Goal: Task Accomplishment & Management: Manage account settings

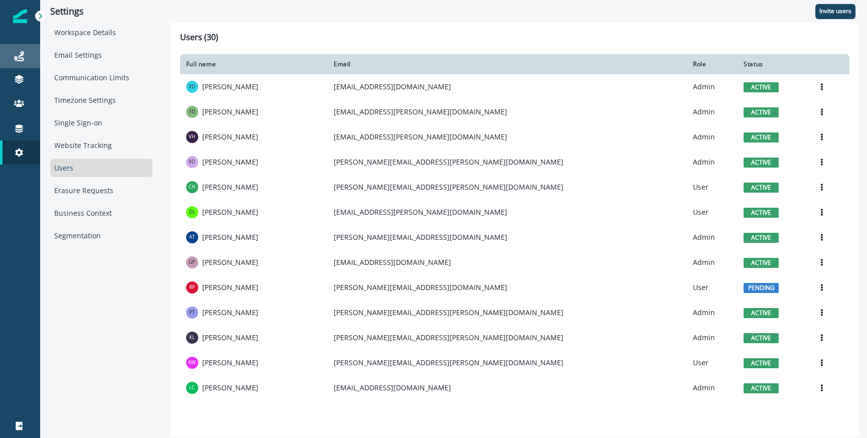
click at [25, 62] on link "Journeys" at bounding box center [20, 56] width 40 height 24
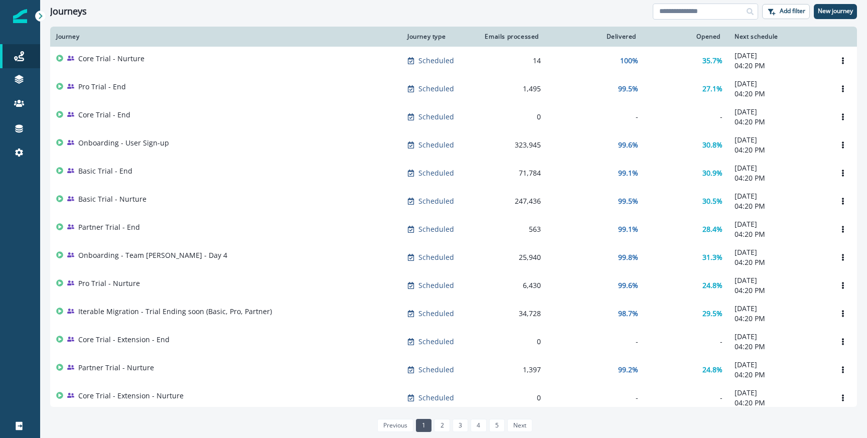
click at [676, 12] on input at bounding box center [705, 12] width 105 height 16
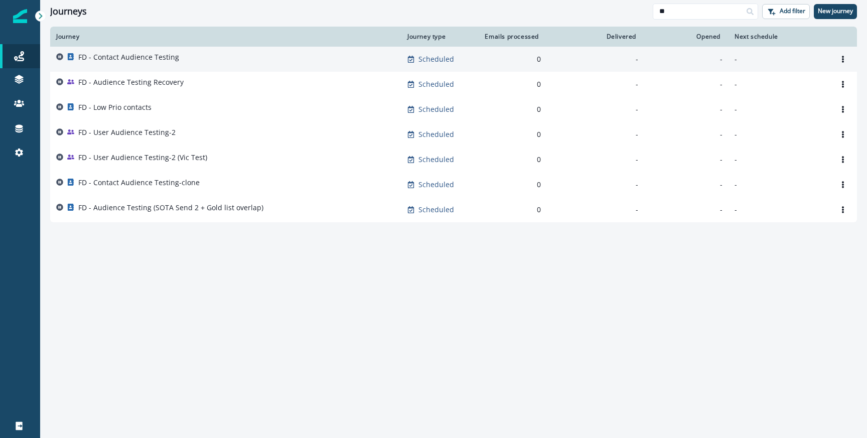
type input "**"
click at [104, 61] on p "FD - Contact Audience Testing" at bounding box center [128, 57] width 101 height 10
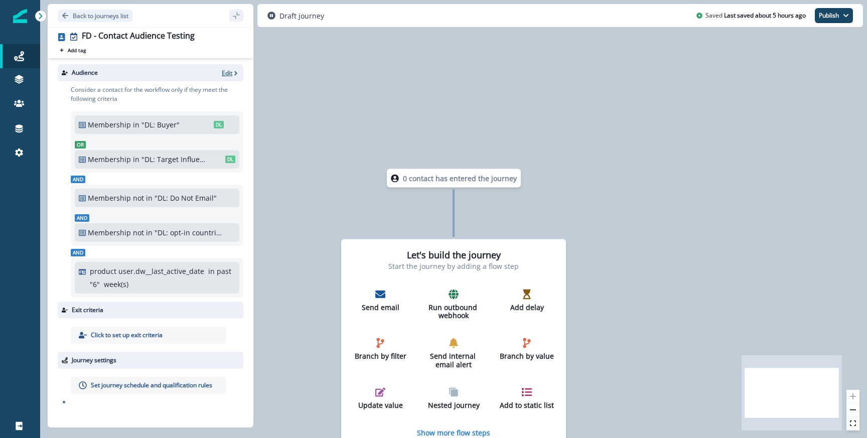
click at [232, 70] on icon "button" at bounding box center [235, 73] width 7 height 7
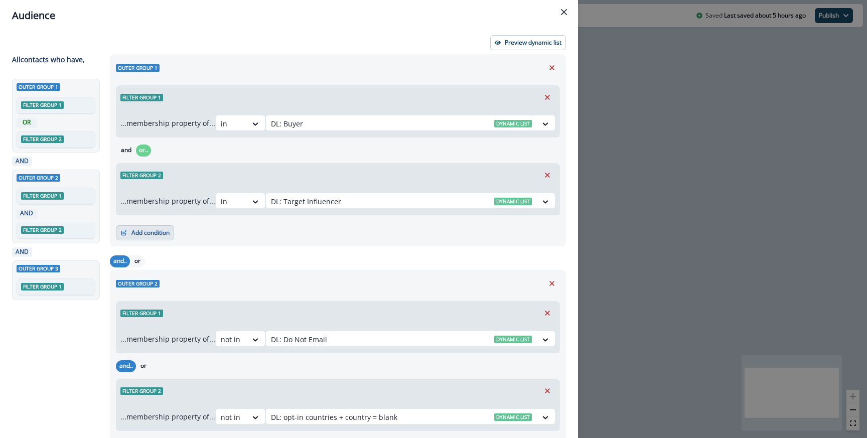
click at [141, 237] on button "Add condition" at bounding box center [145, 232] width 58 height 15
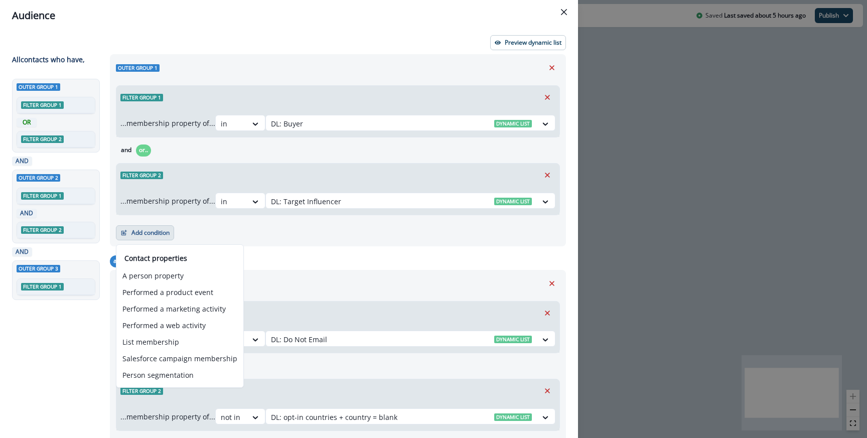
click at [269, 226] on div "Add condition Contact properties A person property Performed a product event Pe…" at bounding box center [338, 227] width 444 height 25
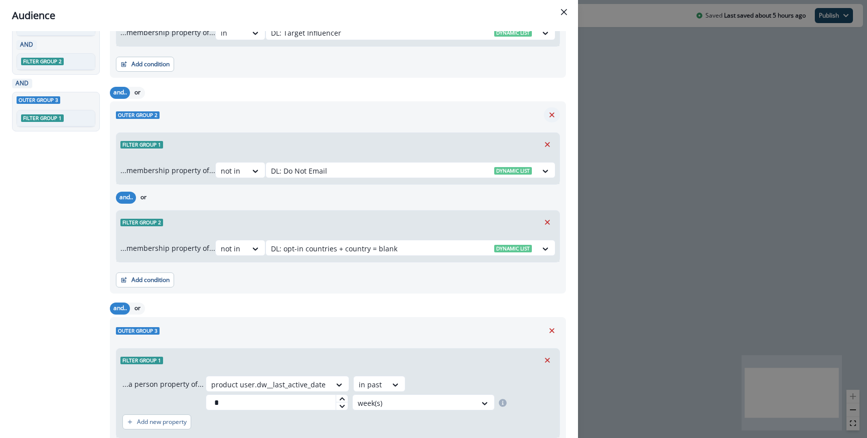
scroll to position [235, 0]
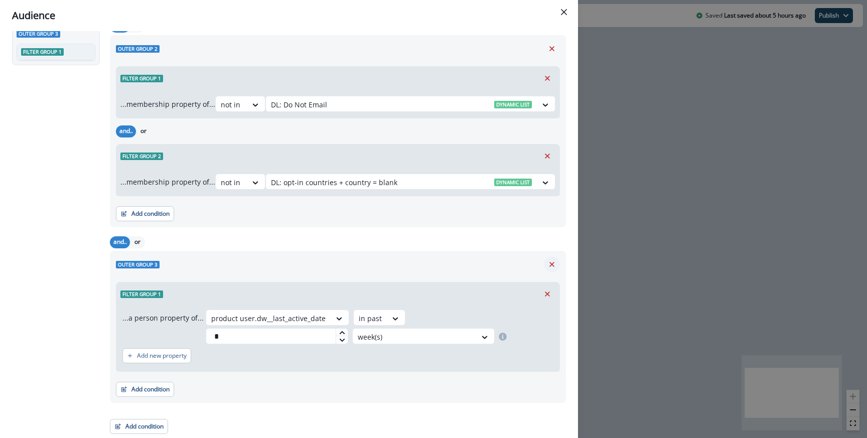
click at [552, 269] on button "Remove" at bounding box center [552, 264] width 16 height 15
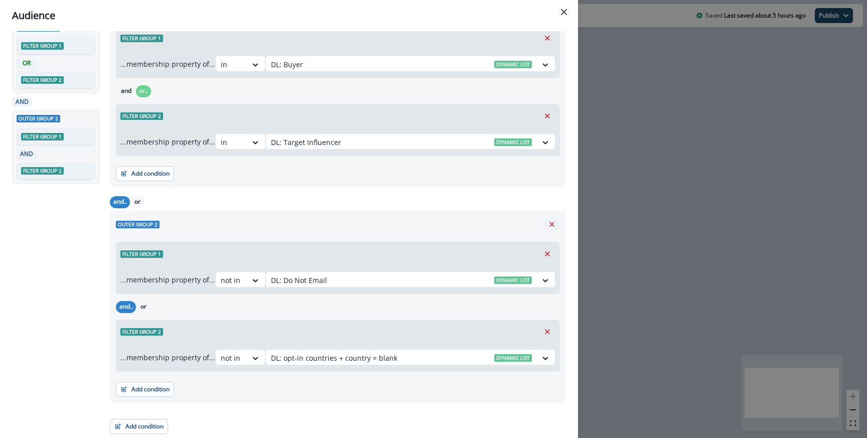
click at [548, 225] on icon "Remove" at bounding box center [551, 224] width 9 height 9
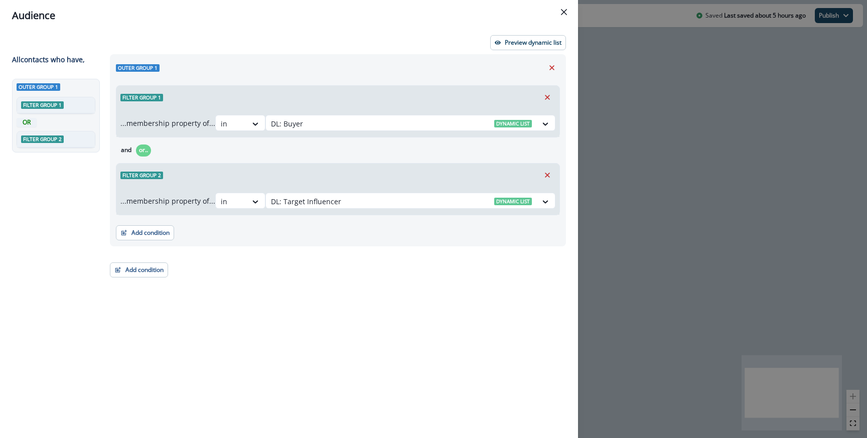
scroll to position [0, 0]
click at [144, 225] on button "Add condition" at bounding box center [145, 232] width 58 height 15
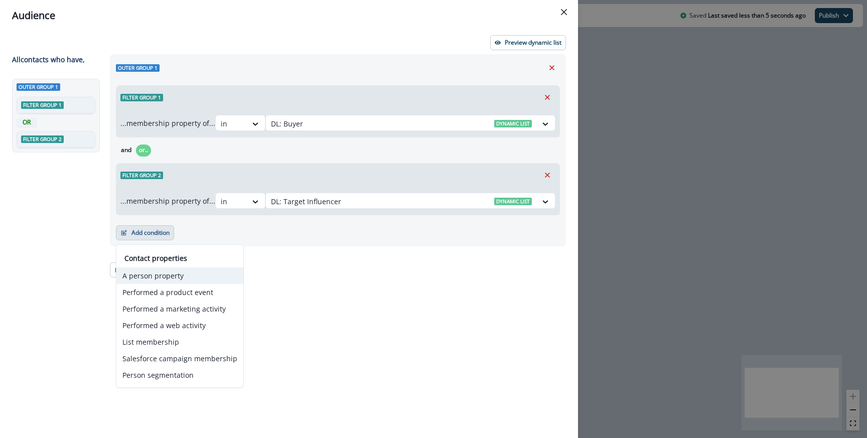
click at [143, 272] on button "A person property" at bounding box center [179, 275] width 127 height 17
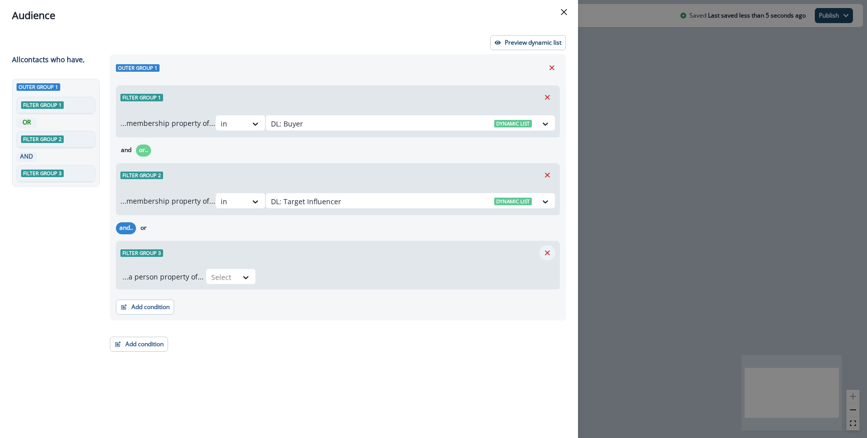
click at [547, 253] on icon "Remove" at bounding box center [547, 252] width 5 height 5
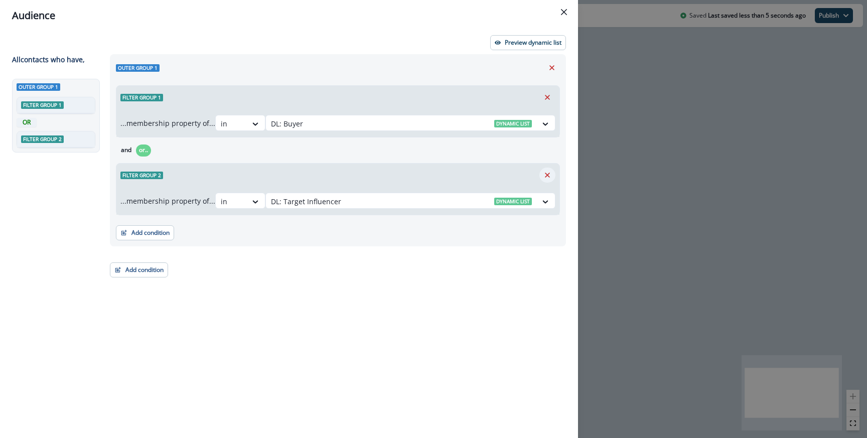
click at [543, 177] on icon "Remove" at bounding box center [547, 175] width 9 height 9
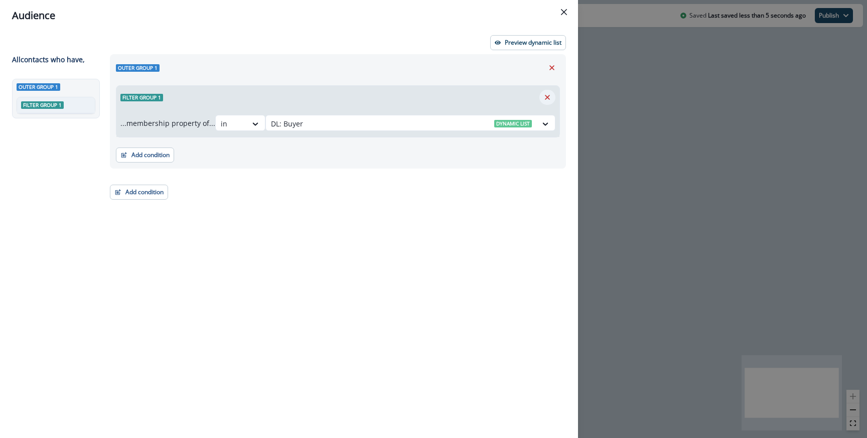
click at [546, 100] on icon "Remove" at bounding box center [547, 97] width 9 height 9
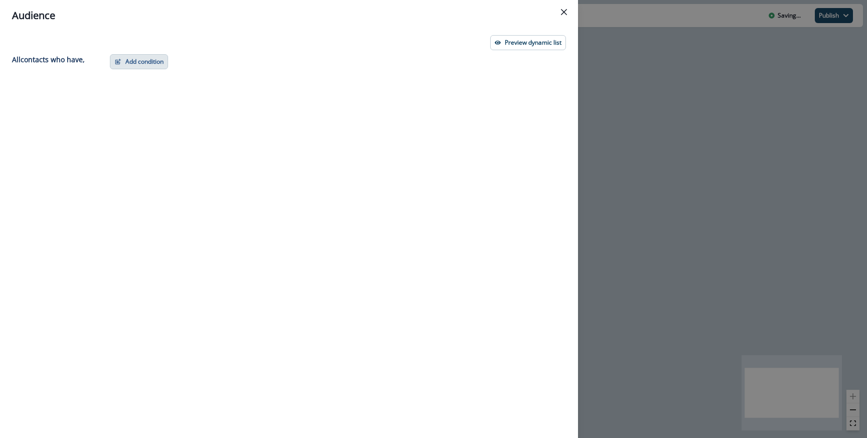
click at [158, 61] on button "Add condition" at bounding box center [139, 61] width 58 height 15
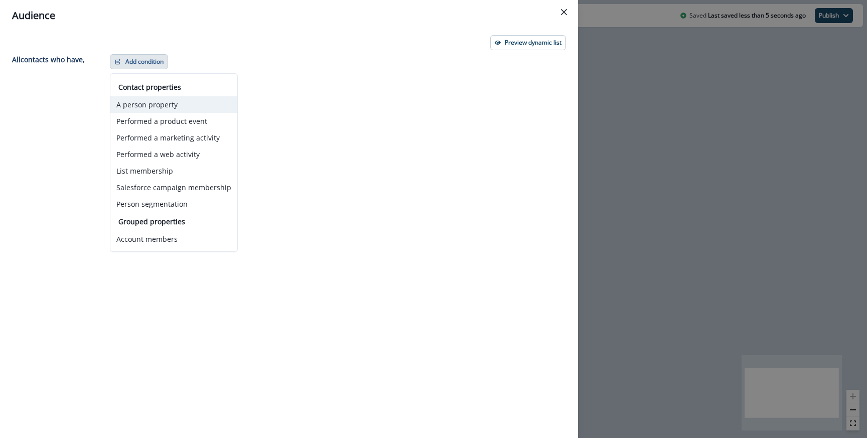
click at [149, 106] on button "A person property" at bounding box center [173, 104] width 127 height 17
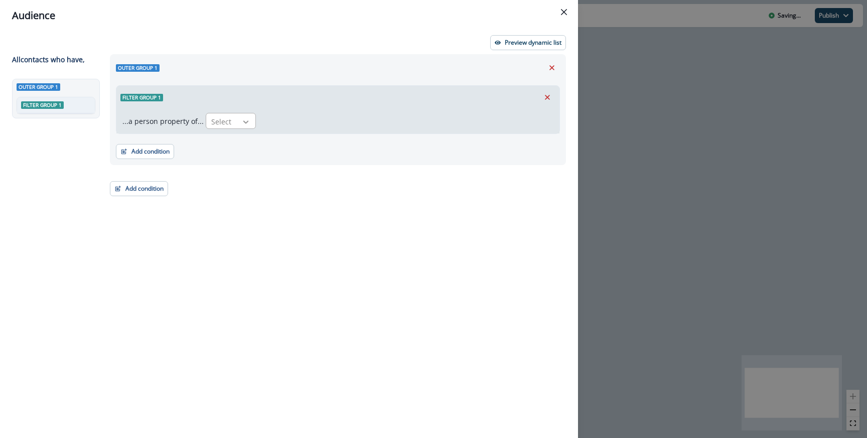
click at [237, 118] on div at bounding box center [245, 122] width 17 height 10
click at [215, 146] on div "Email" at bounding box center [329, 144] width 253 height 19
click at [275, 134] on div "Add condition Contact properties A person property Performed a product event Pe…" at bounding box center [338, 146] width 444 height 25
click at [275, 125] on div at bounding box center [275, 121] width 21 height 13
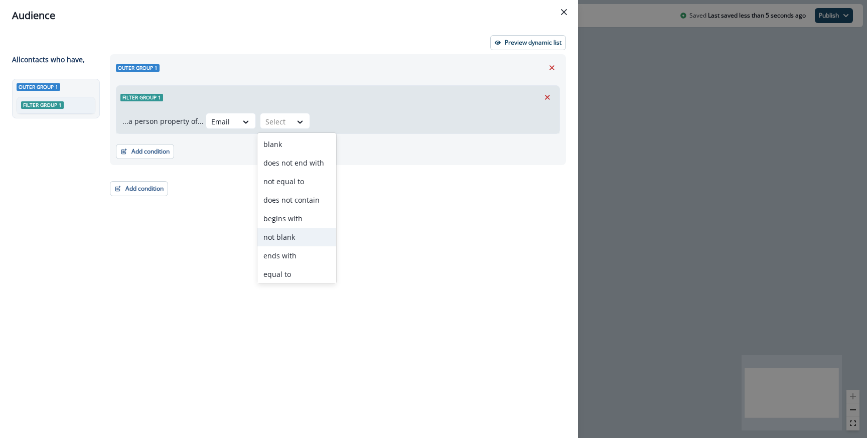
click at [287, 235] on div "not blank" at bounding box center [296, 237] width 79 height 19
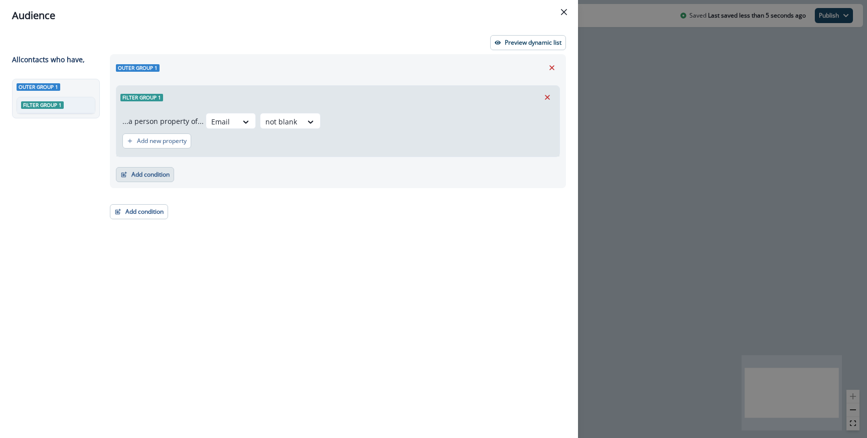
click at [134, 179] on button "Add condition" at bounding box center [145, 174] width 58 height 15
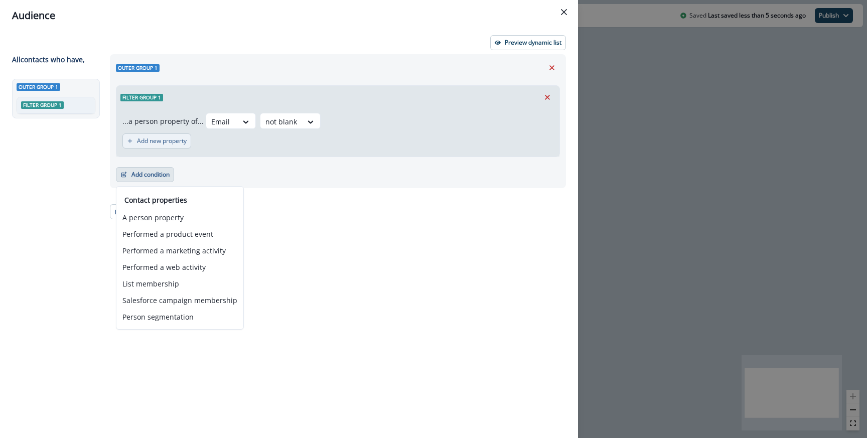
click at [153, 145] on button "Add new property" at bounding box center [156, 140] width 69 height 15
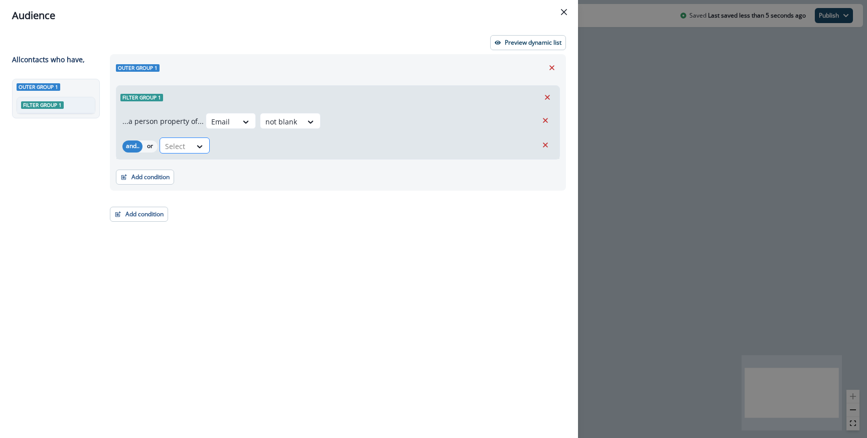
click at [183, 140] on div at bounding box center [175, 146] width 21 height 13
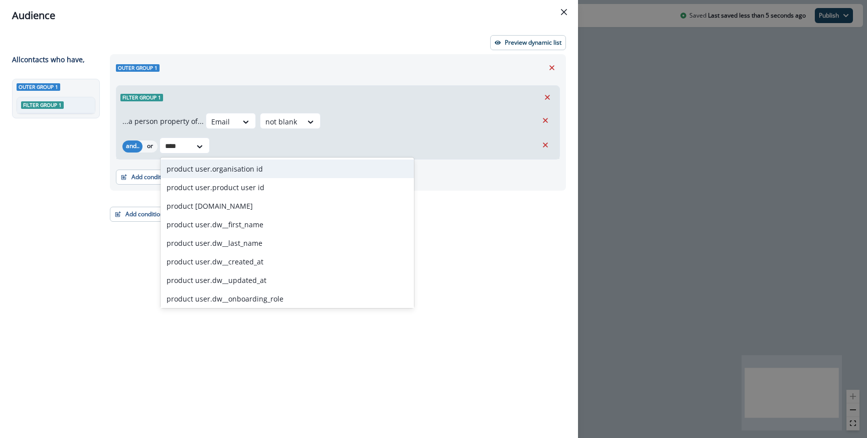
type input "*****"
drag, startPoint x: 190, startPoint y: 172, endPoint x: 191, endPoint y: 184, distance: 12.5
click at [191, 184] on div "product user.organisation id product user.product user id product user.email pr…" at bounding box center [286, 232] width 253 height 150
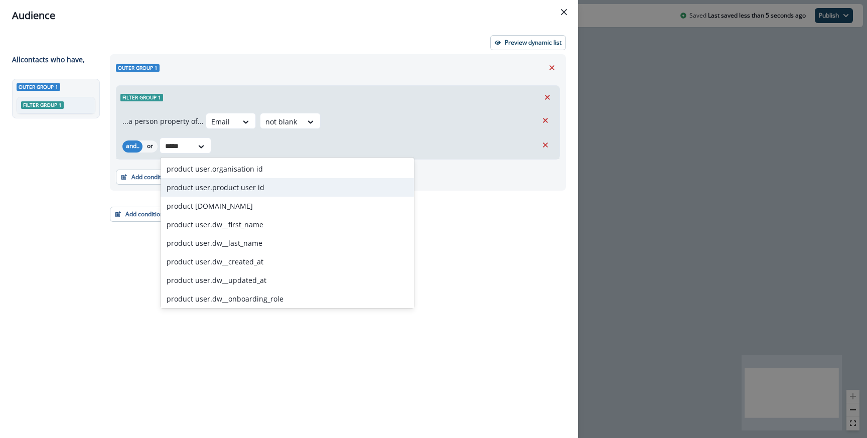
click at [191, 184] on div "product user.product user id" at bounding box center [286, 187] width 253 height 19
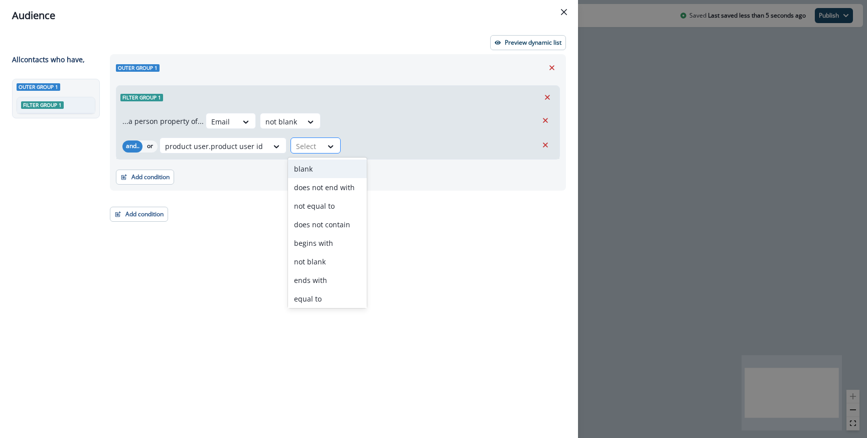
click at [307, 144] on div at bounding box center [306, 146] width 21 height 13
click at [307, 174] on div "blank" at bounding box center [327, 168] width 79 height 19
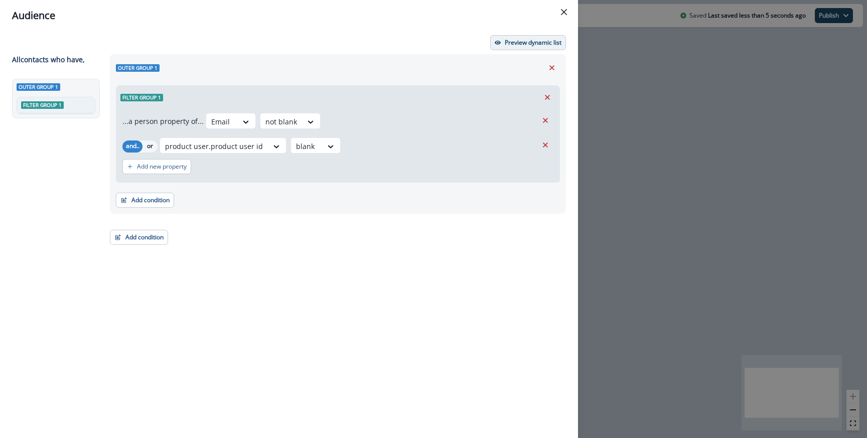
click at [512, 43] on p "Preview dynamic list" at bounding box center [533, 42] width 57 height 7
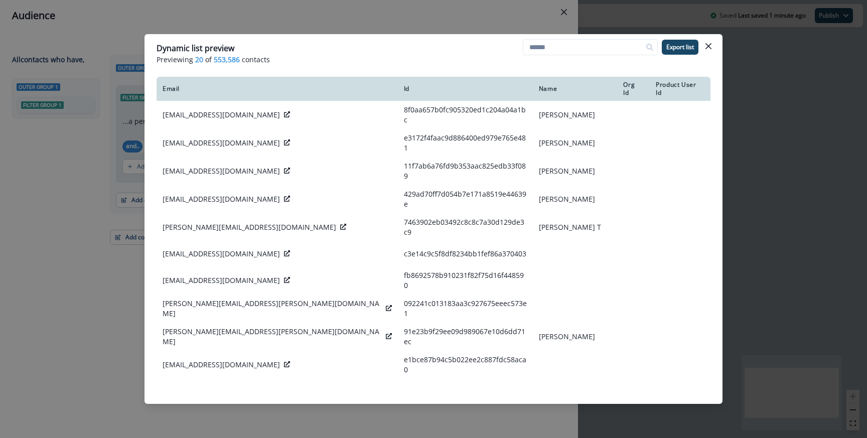
click at [316, 32] on div "Dynamic list preview Previewing 20 of 553,586 contacts Export list Email Id Nam…" at bounding box center [433, 219] width 867 height 438
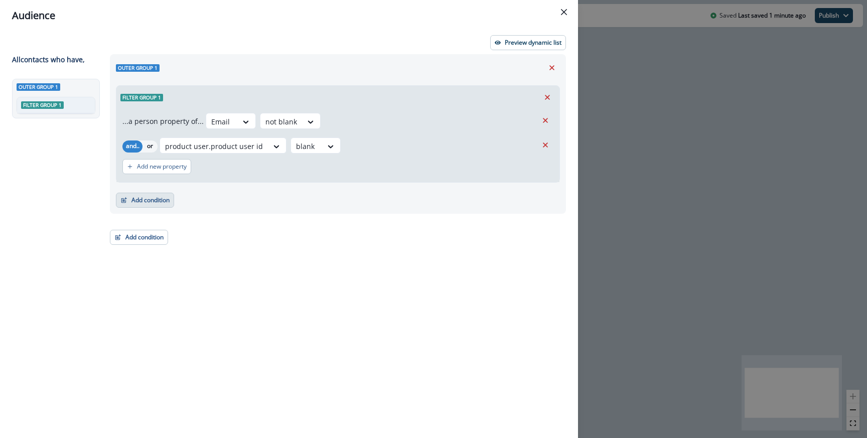
click at [159, 199] on button "Add condition" at bounding box center [145, 200] width 58 height 15
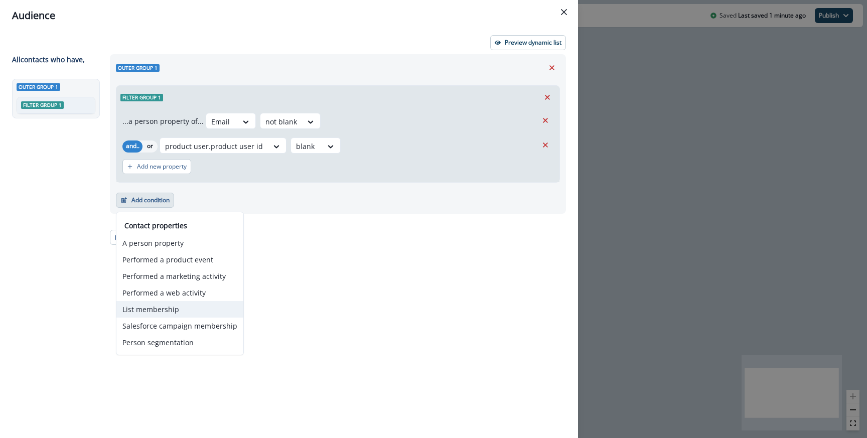
click at [149, 313] on button "List membership" at bounding box center [179, 309] width 127 height 17
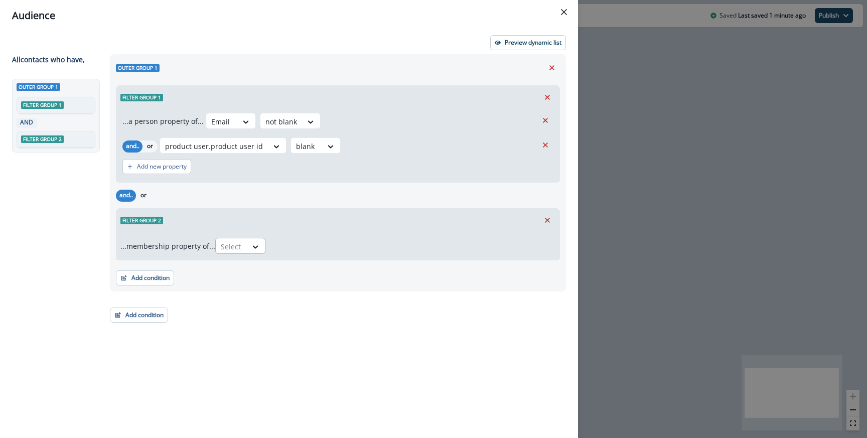
click at [233, 249] on div at bounding box center [231, 246] width 21 height 13
click at [237, 265] on div "in" at bounding box center [243, 269] width 50 height 19
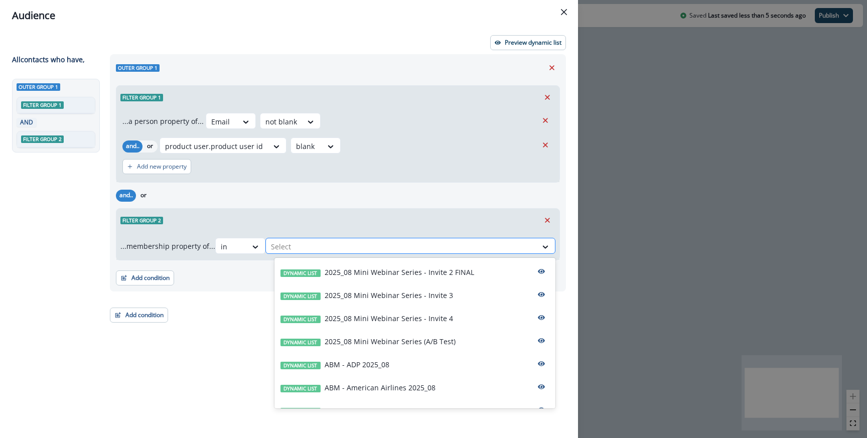
click at [287, 247] on div at bounding box center [401, 246] width 261 height 13
type input "**"
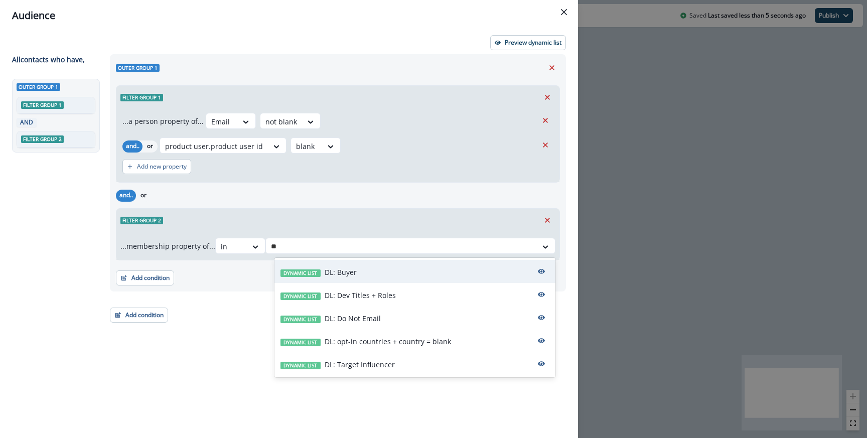
click at [315, 275] on span "Dynamic list" at bounding box center [300, 273] width 40 height 8
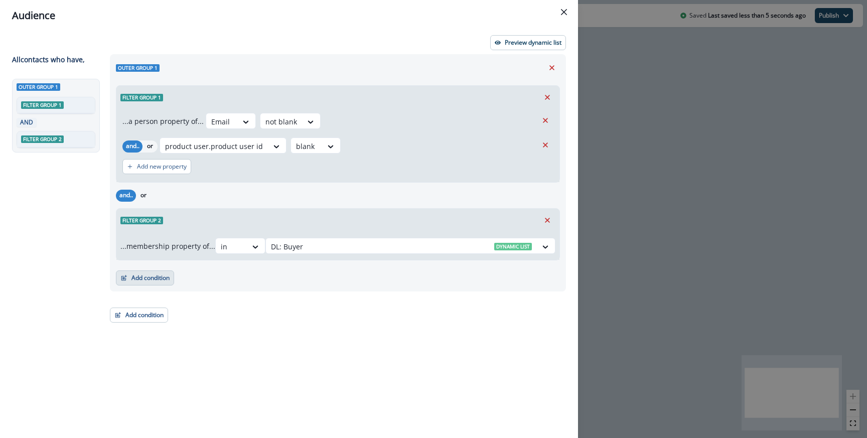
click at [158, 273] on button "Add condition" at bounding box center [145, 277] width 58 height 15
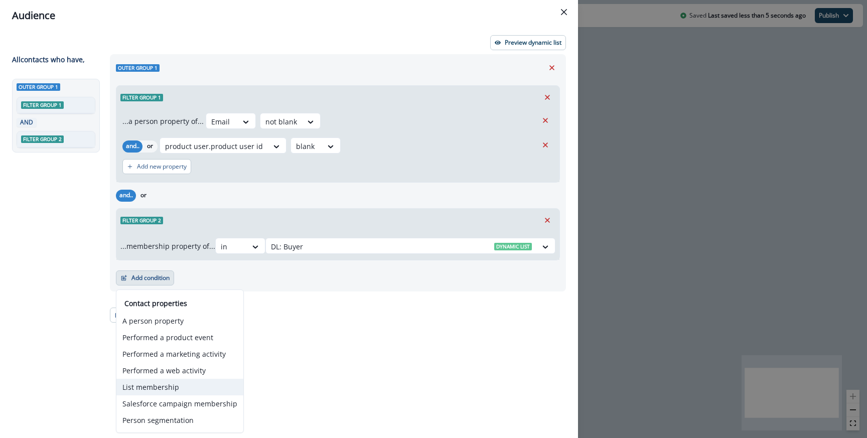
click at [169, 391] on button "List membership" at bounding box center [179, 387] width 127 height 17
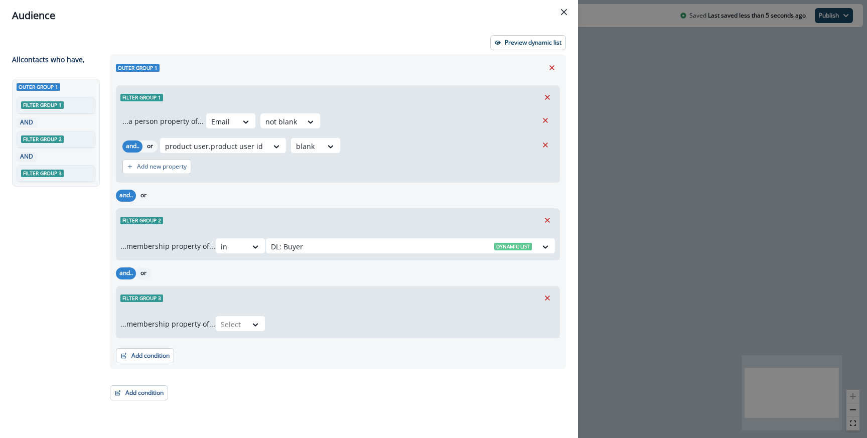
click at [136, 272] on button "or" at bounding box center [143, 273] width 15 height 12
click at [231, 320] on div at bounding box center [231, 324] width 21 height 13
click at [231, 345] on div "in" at bounding box center [243, 347] width 50 height 19
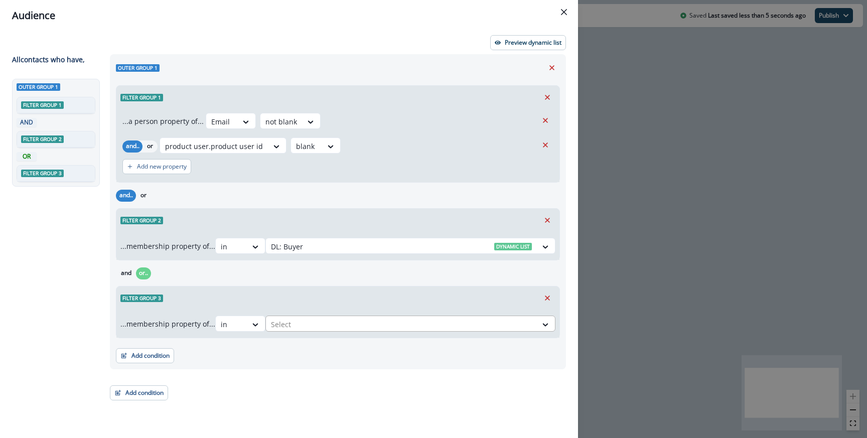
click at [299, 320] on div at bounding box center [401, 324] width 261 height 13
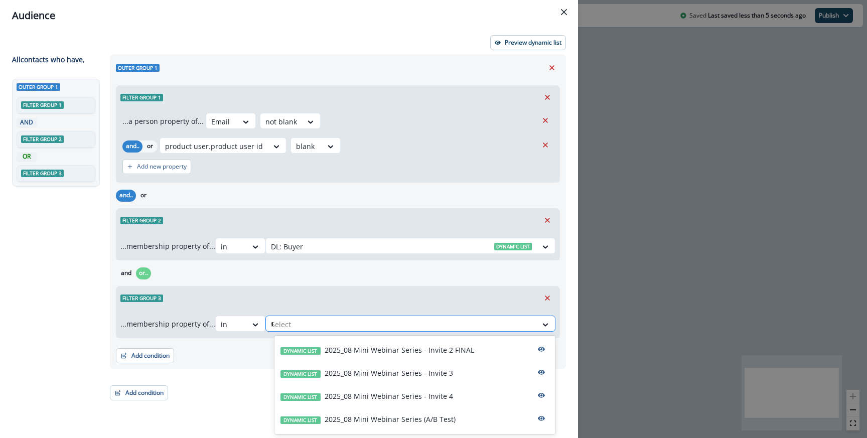
type input "**"
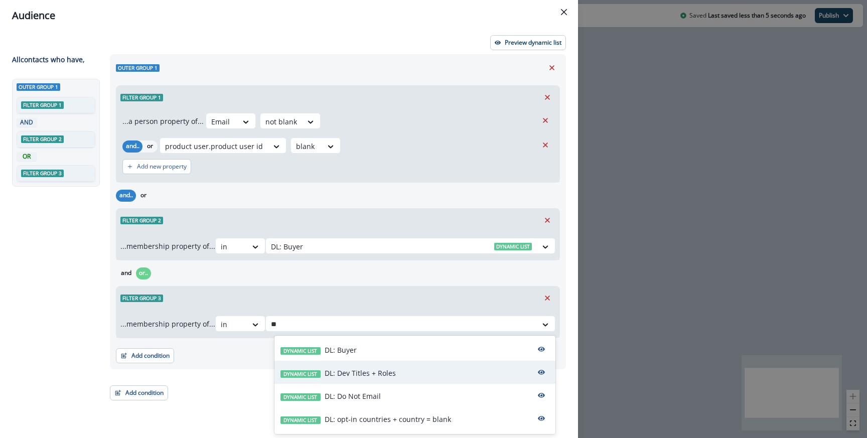
scroll to position [21, 0]
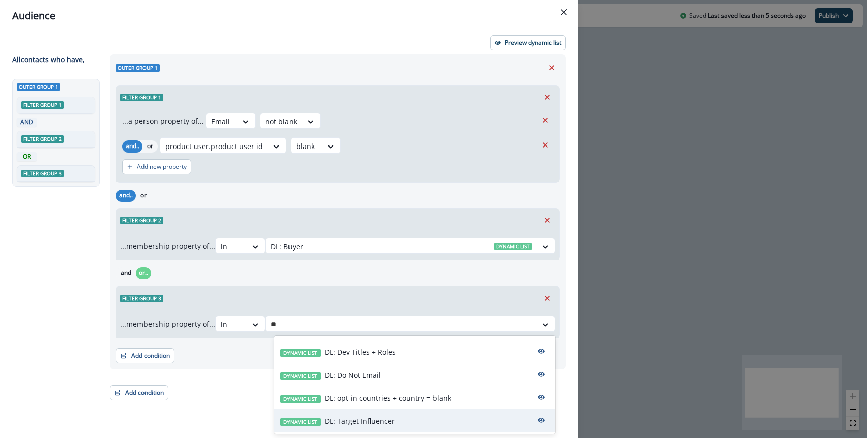
click at [365, 427] on div "Dynamic list DL: Target Influencer" at bounding box center [414, 420] width 281 height 23
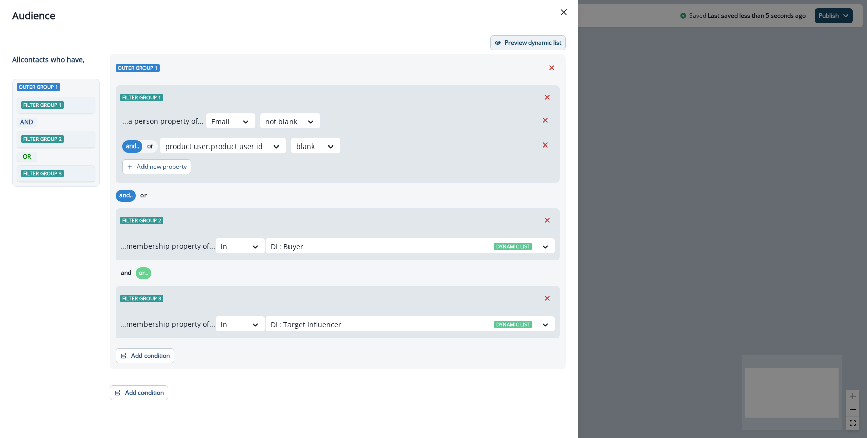
click at [512, 47] on button "Preview dynamic list" at bounding box center [528, 42] width 76 height 15
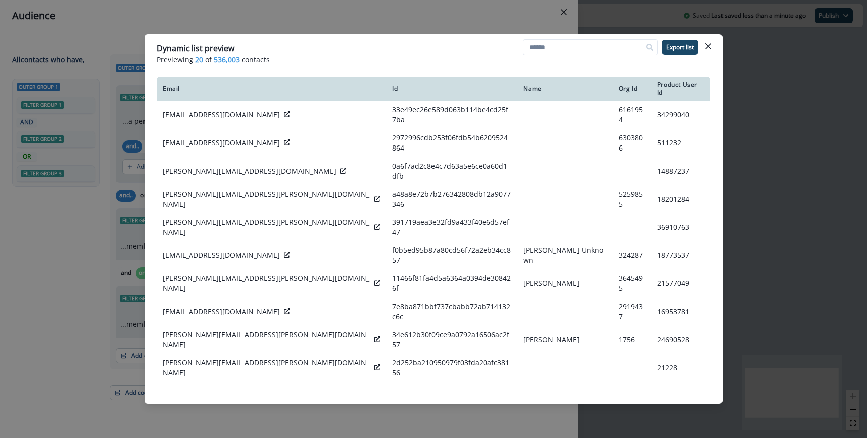
click at [495, 16] on div "Dynamic list preview Previewing 20 of 536,003 contacts Export list Email Id Nam…" at bounding box center [433, 219] width 867 height 438
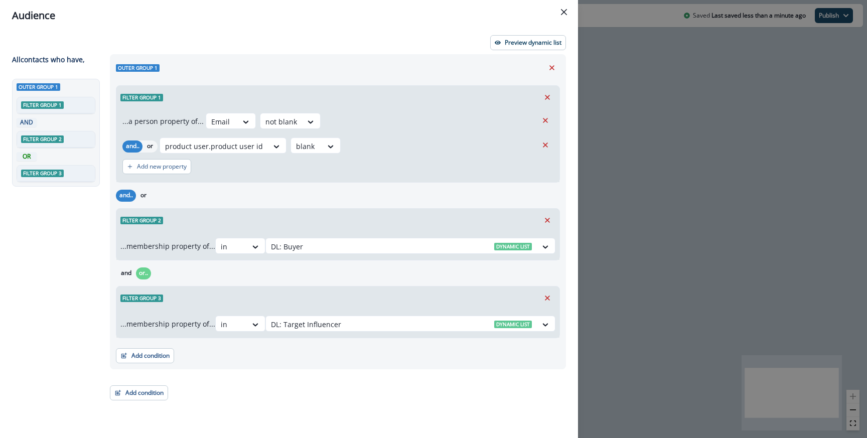
click at [628, 192] on div "Audience Preview dynamic list All contact s who have, Outer group 1 Filter grou…" at bounding box center [433, 219] width 867 height 438
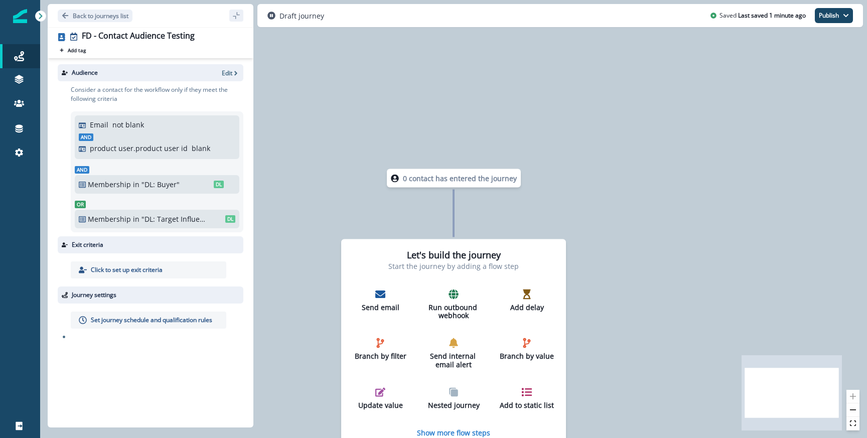
click at [200, 182] on div ""DL: Buyer" DL" at bounding box center [182, 184] width 82 height 11
click at [329, 148] on div "0 contact has entered the journey Let's build the journey Start the journey by …" at bounding box center [453, 219] width 827 height 438
click at [68, 114] on div "Consider a contact for the workflow only if they meet the following criteria Em…" at bounding box center [154, 158] width 180 height 155
click at [229, 73] on p "Edit" at bounding box center [227, 73] width 11 height 9
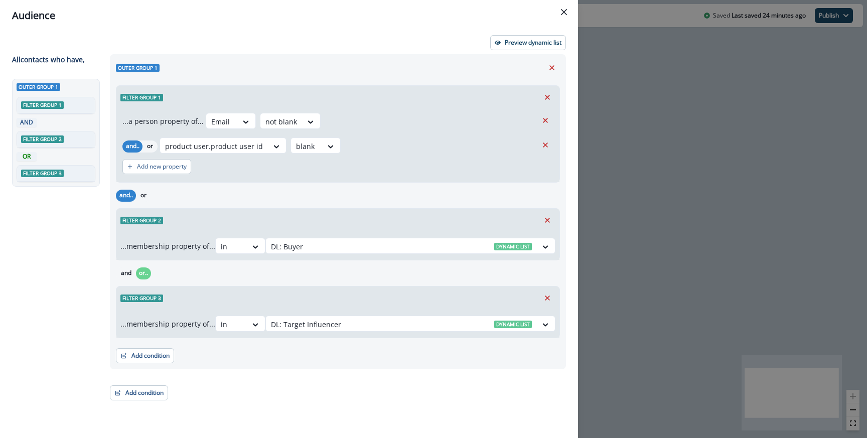
click at [586, 187] on div "Audience Preview dynamic list All contact s who have, Outer group 1 Filter grou…" at bounding box center [433, 219] width 867 height 438
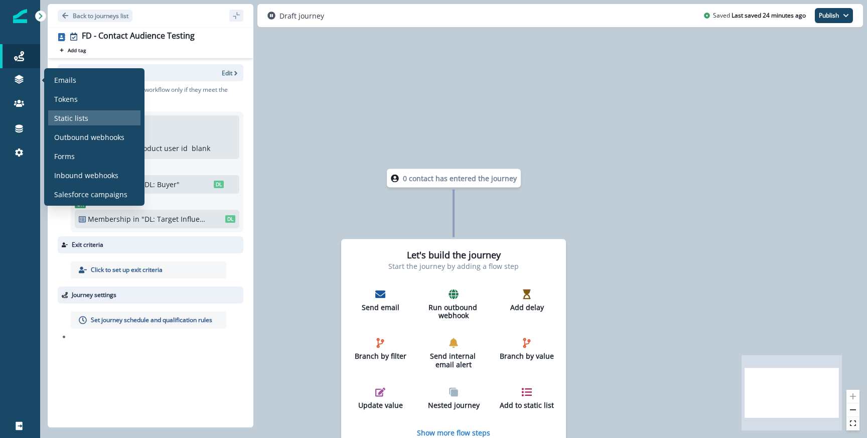
click at [62, 119] on p "Static lists" at bounding box center [71, 118] width 34 height 11
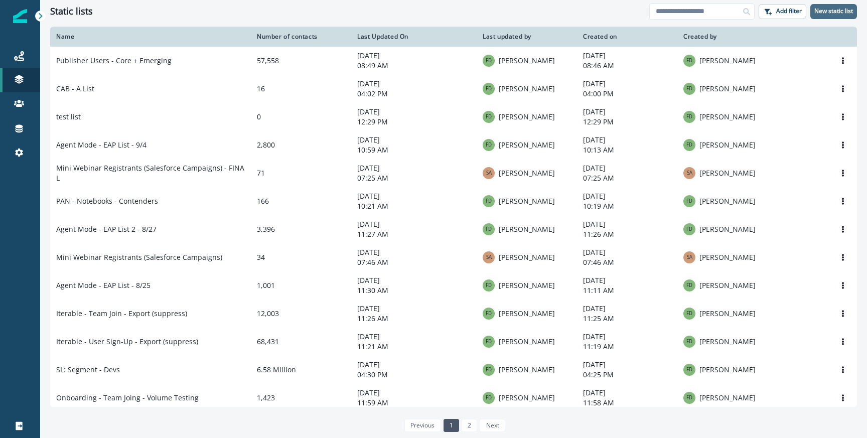
click at [821, 8] on p "New static list" at bounding box center [833, 11] width 39 height 7
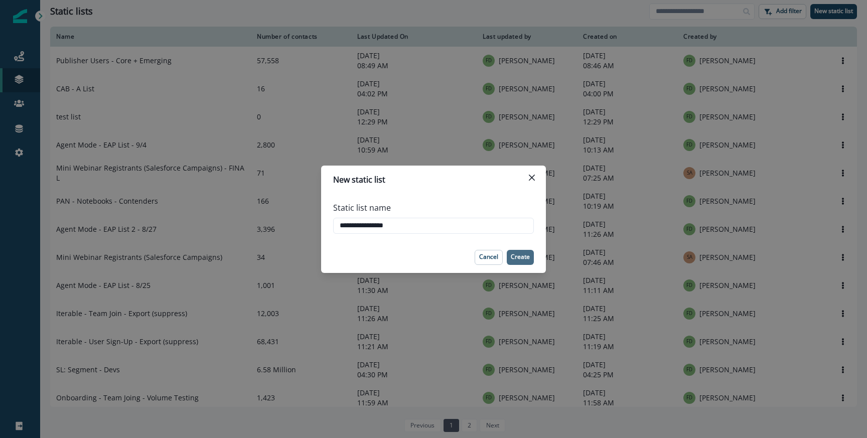
type input "**********"
click at [519, 260] on p "Create" at bounding box center [520, 256] width 19 height 7
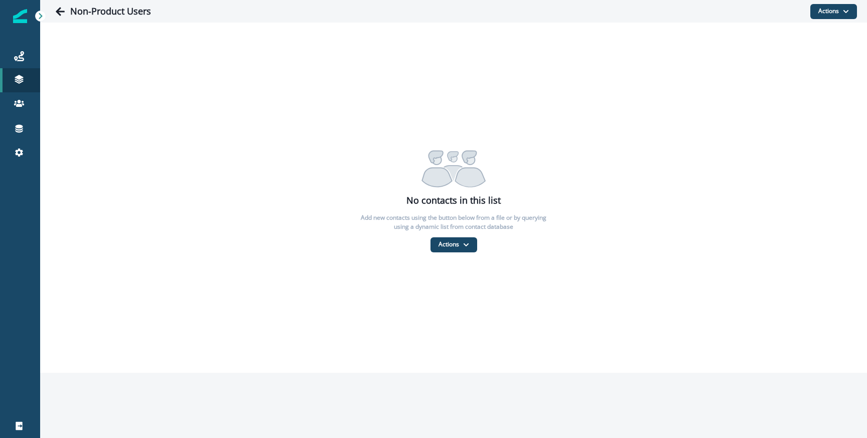
click at [448, 258] on div "No contacts in this list Add new contacts using the button below from a file or…" at bounding box center [453, 198] width 827 height 350
click at [448, 246] on button "Actions" at bounding box center [453, 244] width 47 height 15
click at [448, 311] on button "From a dynamic list" at bounding box center [475, 304] width 89 height 17
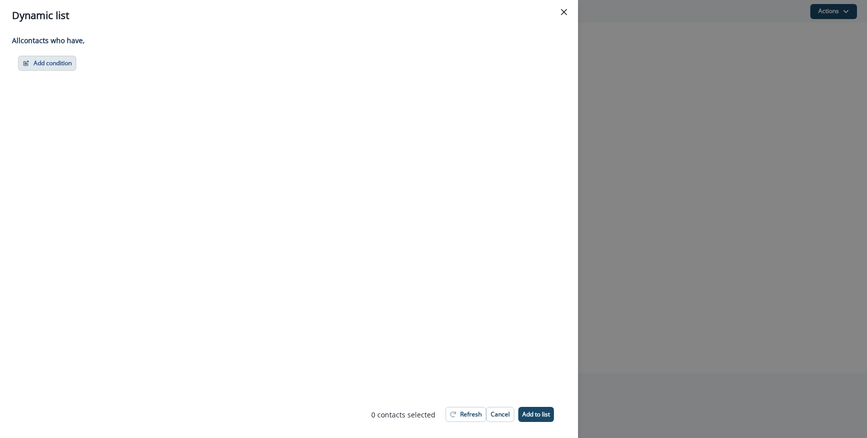
click at [49, 59] on button "Add condition" at bounding box center [47, 63] width 58 height 15
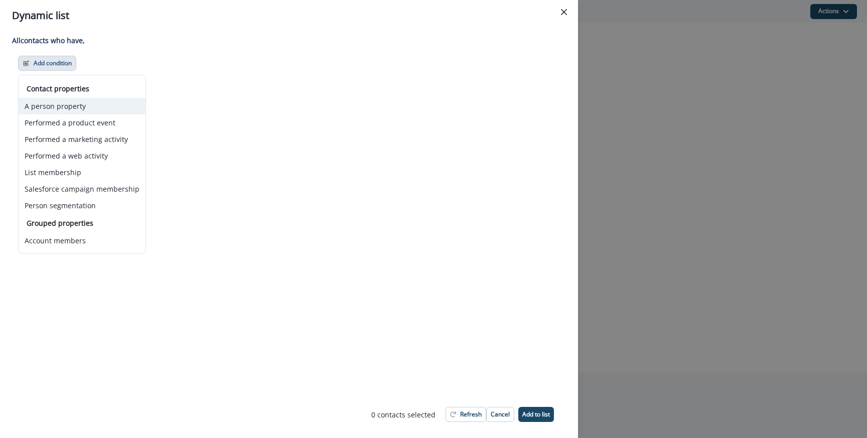
click at [64, 100] on button "A person property" at bounding box center [82, 106] width 127 height 17
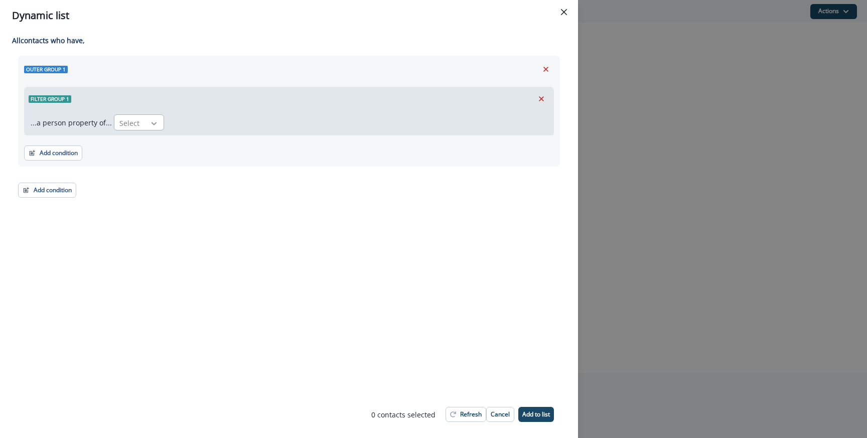
click at [151, 125] on icon at bounding box center [153, 123] width 9 height 10
click at [138, 147] on div "Email" at bounding box center [237, 145] width 253 height 19
click at [197, 121] on div "Select" at bounding box center [184, 123] width 31 height 17
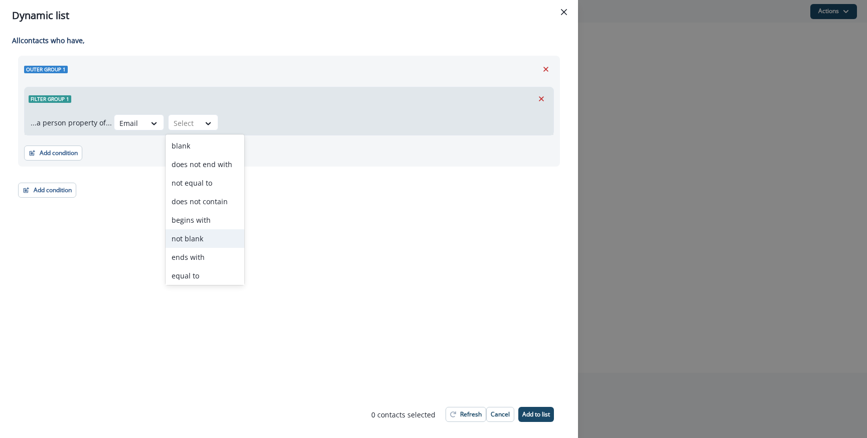
click at [199, 238] on div "not blank" at bounding box center [205, 238] width 79 height 19
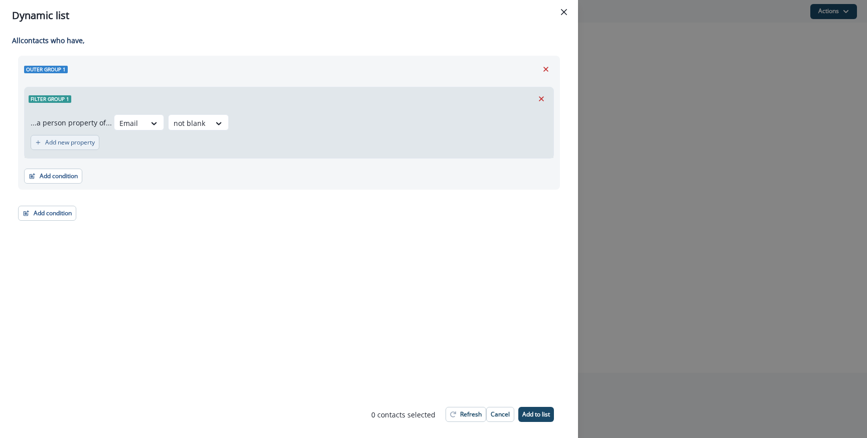
click at [88, 146] on p "Add new property" at bounding box center [70, 142] width 50 height 7
click at [85, 147] on div at bounding box center [83, 147] width 21 height 13
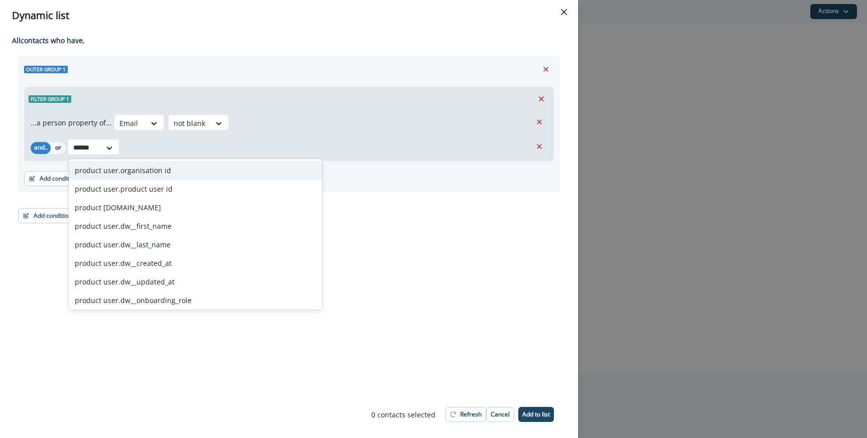
type input "*******"
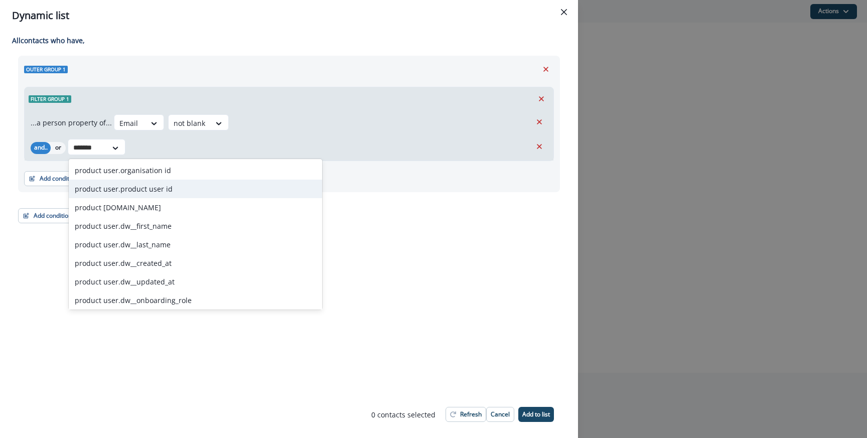
click at [165, 186] on div "product user.product user id" at bounding box center [195, 189] width 253 height 19
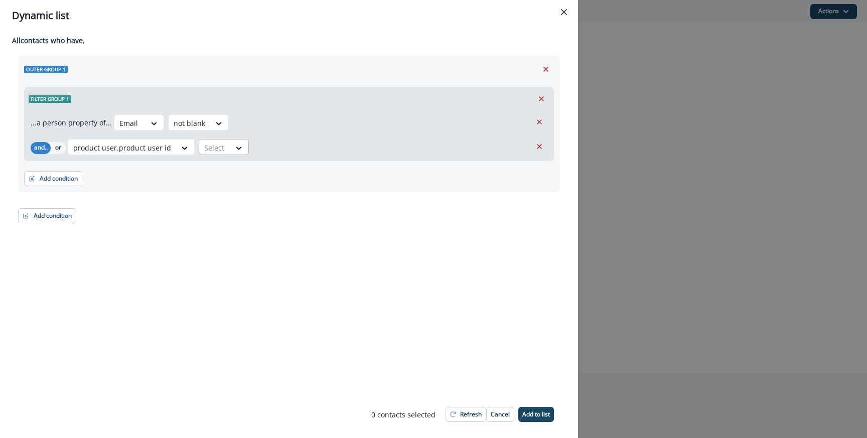
click at [214, 148] on div at bounding box center [214, 147] width 21 height 13
click at [248, 169] on div "blank" at bounding box center [235, 170] width 79 height 19
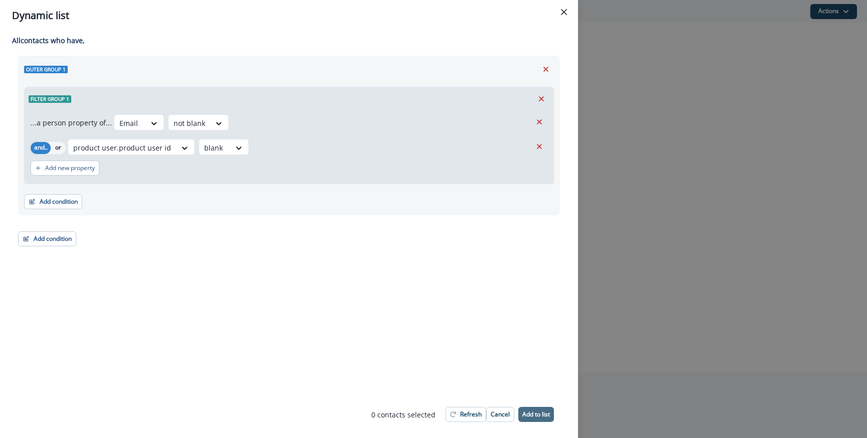
click at [551, 414] on button "Add to list" at bounding box center [536, 414] width 36 height 15
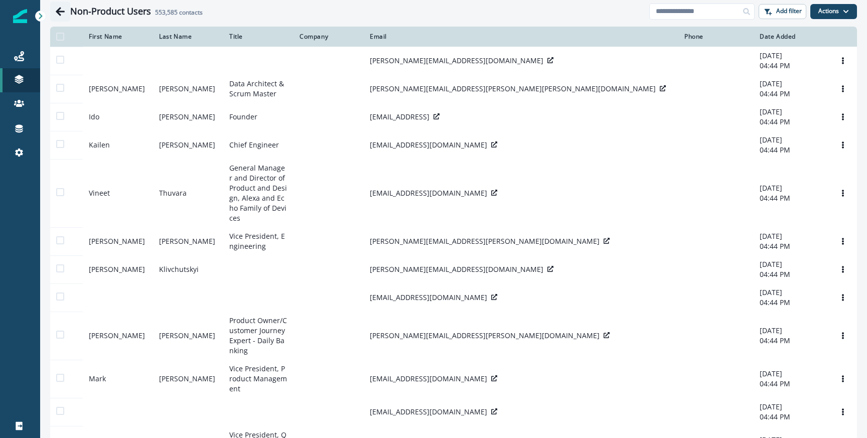
click at [57, 9] on icon "Go back" at bounding box center [60, 12] width 10 height 10
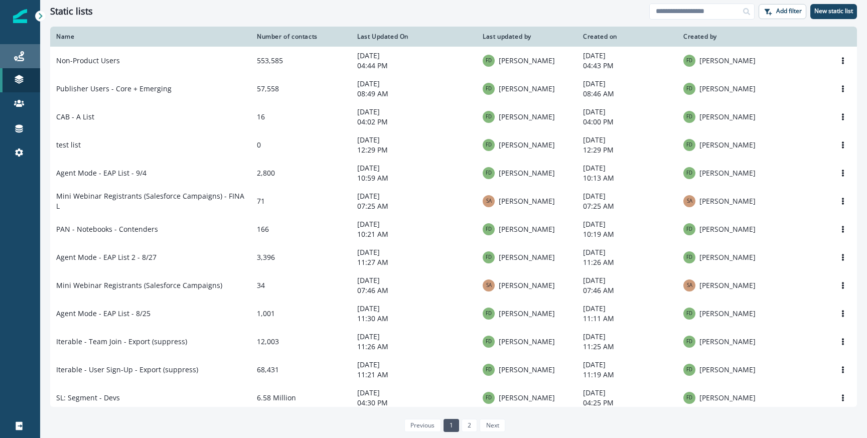
click at [25, 57] on div "Journeys" at bounding box center [20, 56] width 32 height 12
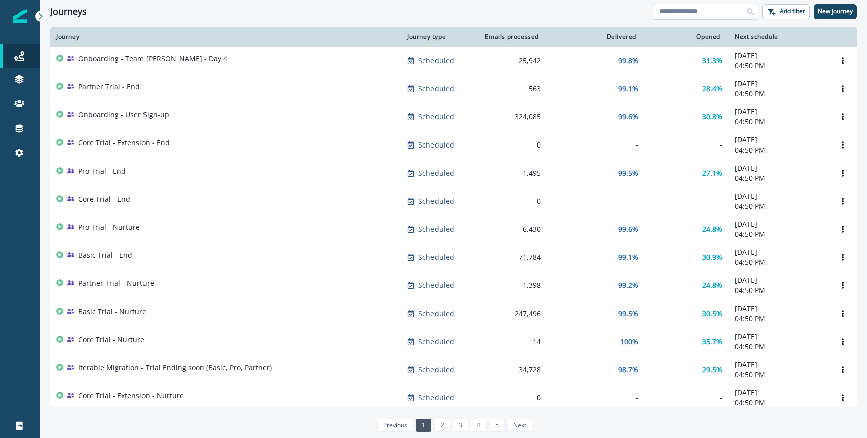
click at [684, 15] on input at bounding box center [705, 12] width 105 height 16
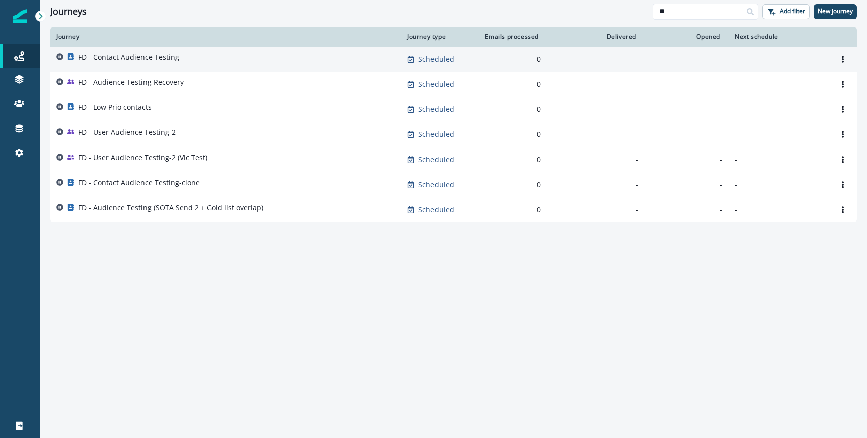
type input "**"
click at [161, 68] on td "FD - Contact Audience Testing" at bounding box center [225, 59] width 351 height 25
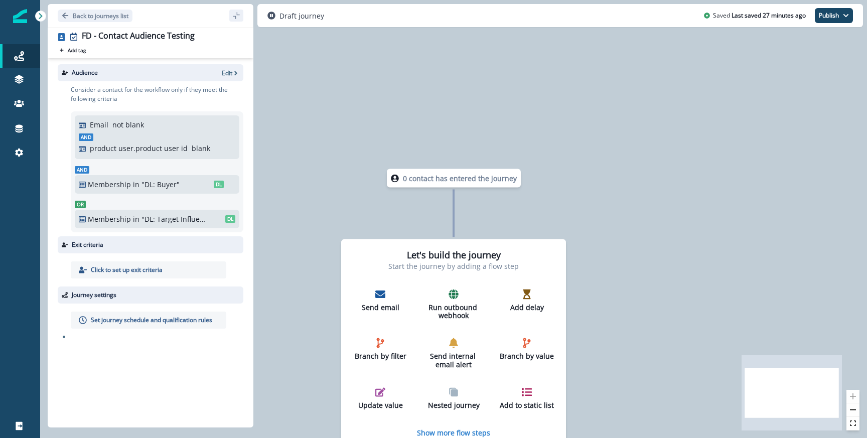
click at [223, 82] on div "Consider a contact for the workflow only if they meet the following criteria Em…" at bounding box center [154, 158] width 180 height 155
click at [227, 75] on p "Edit" at bounding box center [227, 73] width 11 height 9
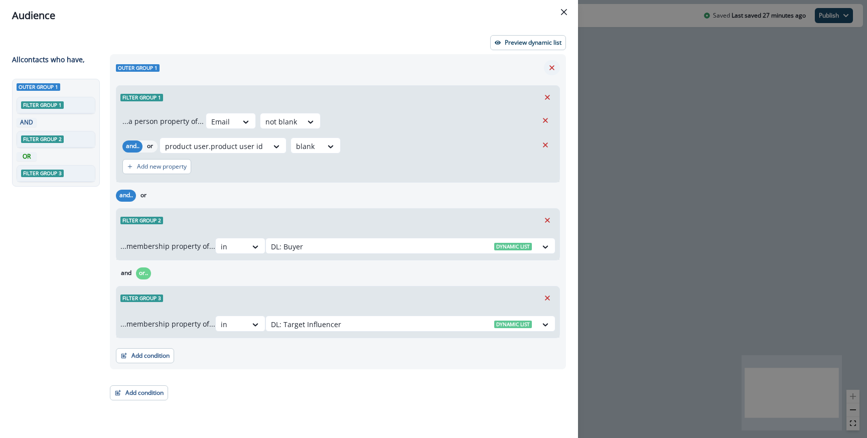
click at [553, 73] on button "Remove" at bounding box center [552, 67] width 16 height 15
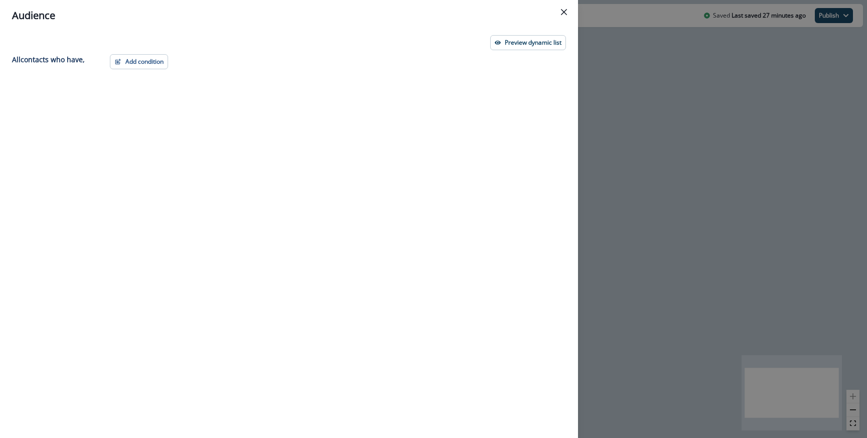
click at [169, 65] on div "Add condition Contact properties A person property Performed a product event Pe…" at bounding box center [335, 227] width 462 height 347
click at [141, 64] on button "Add condition" at bounding box center [139, 61] width 58 height 15
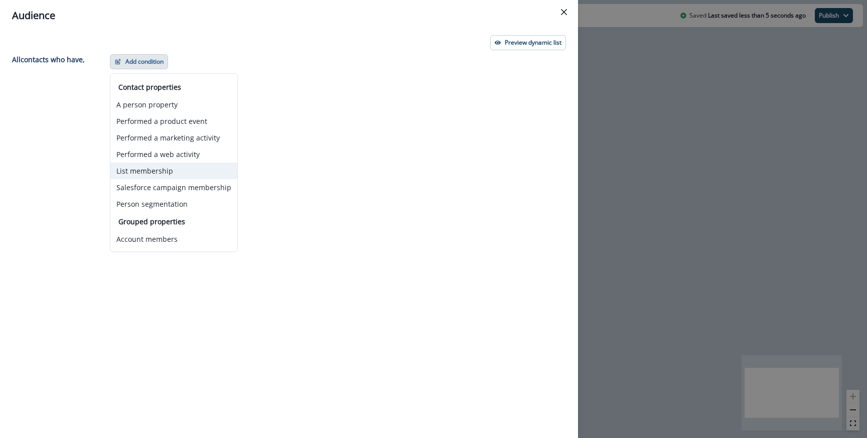
click at [153, 175] on button "List membership" at bounding box center [173, 171] width 127 height 17
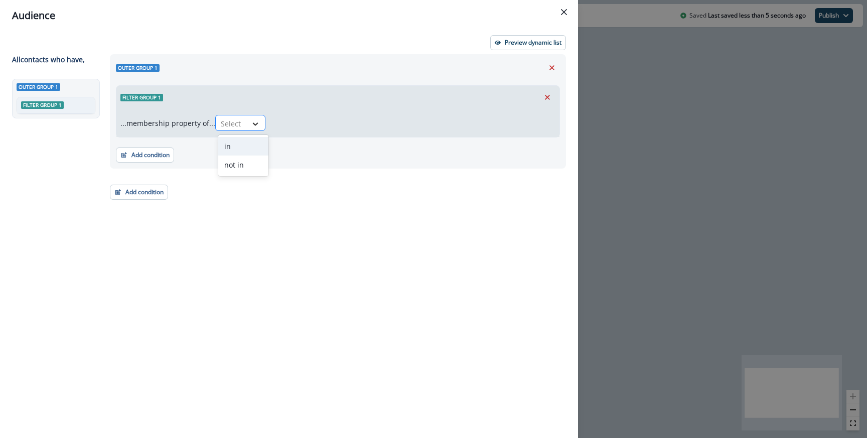
click at [260, 121] on icon at bounding box center [255, 124] width 9 height 10
click at [243, 150] on div "in" at bounding box center [243, 146] width 50 height 19
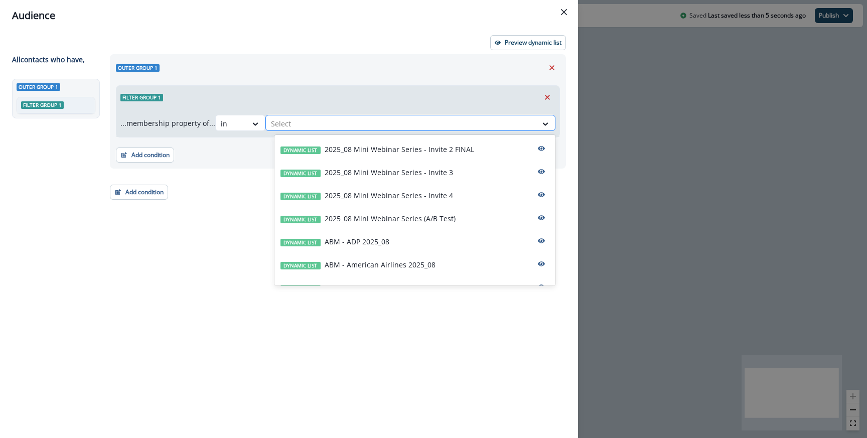
click at [300, 122] on div at bounding box center [401, 123] width 261 height 13
type input "**"
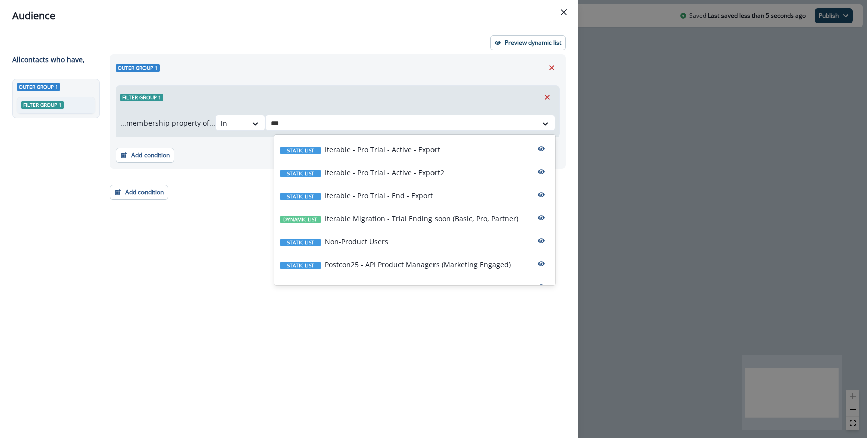
type input "****"
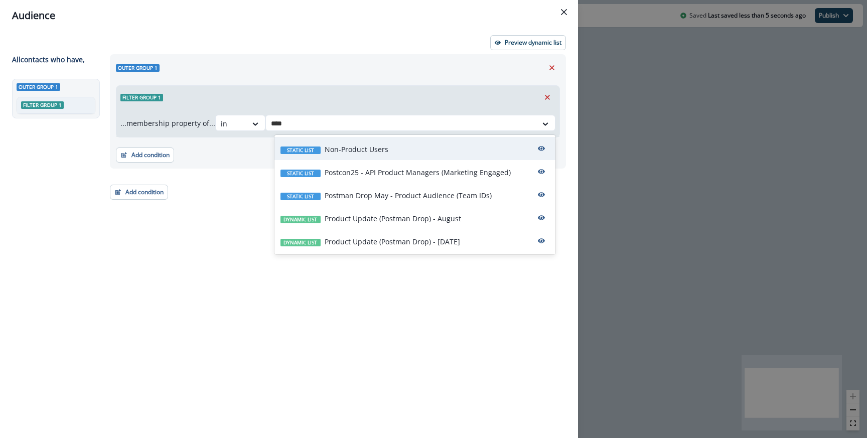
click at [380, 154] on p "Non-Product Users" at bounding box center [356, 149] width 64 height 11
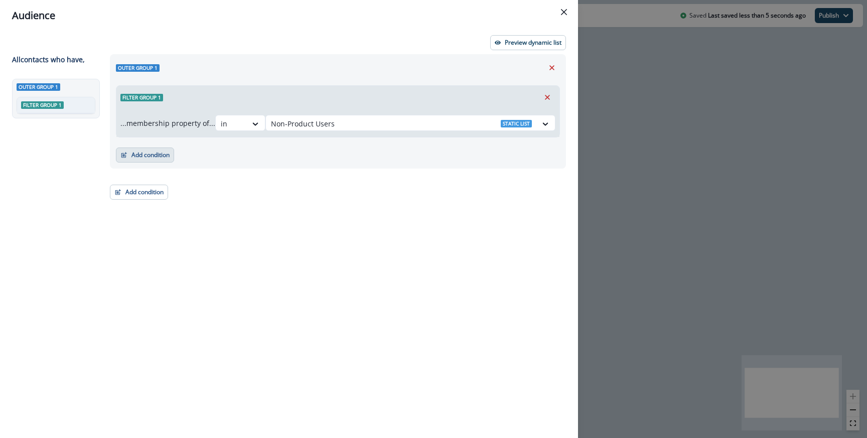
click at [155, 151] on button "Add condition" at bounding box center [145, 154] width 58 height 15
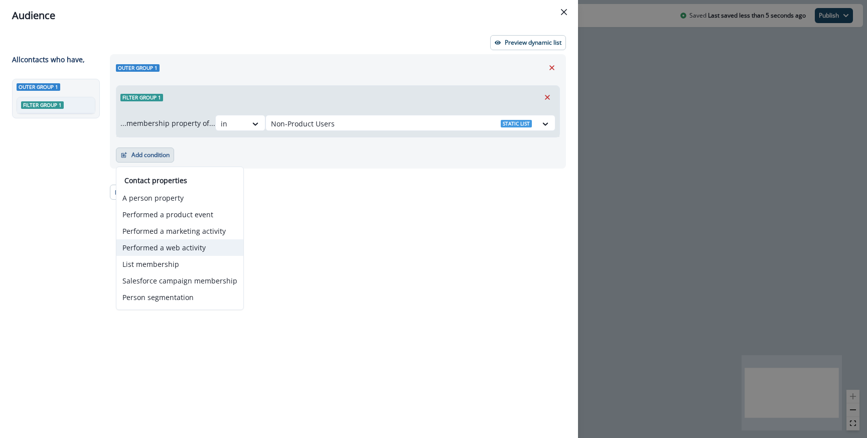
click at [161, 252] on button "Performed a web activity" at bounding box center [179, 247] width 127 height 17
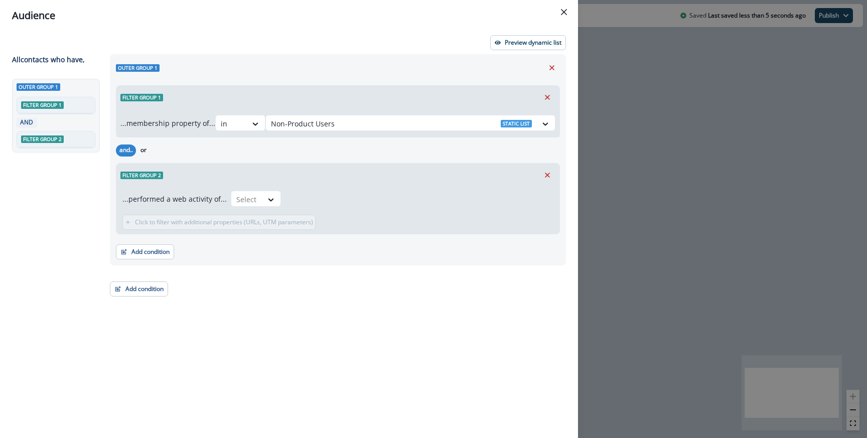
click at [161, 254] on button "Add condition" at bounding box center [145, 251] width 58 height 15
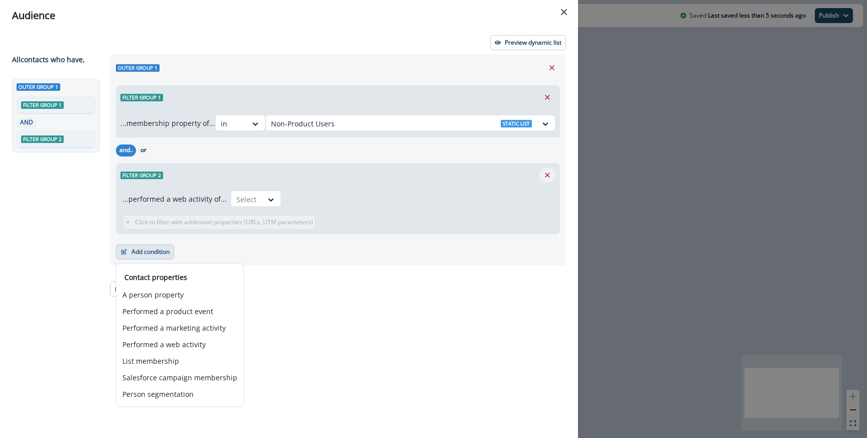
click at [548, 172] on icon "Remove" at bounding box center [547, 175] width 9 height 9
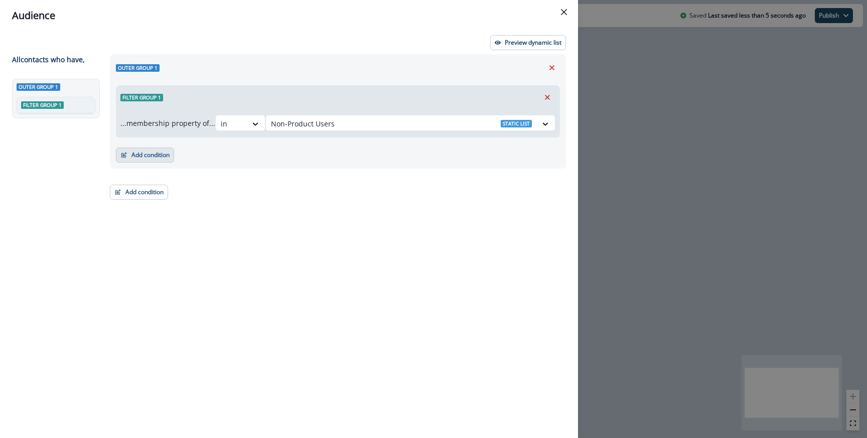
click at [166, 156] on button "Add condition" at bounding box center [145, 154] width 58 height 15
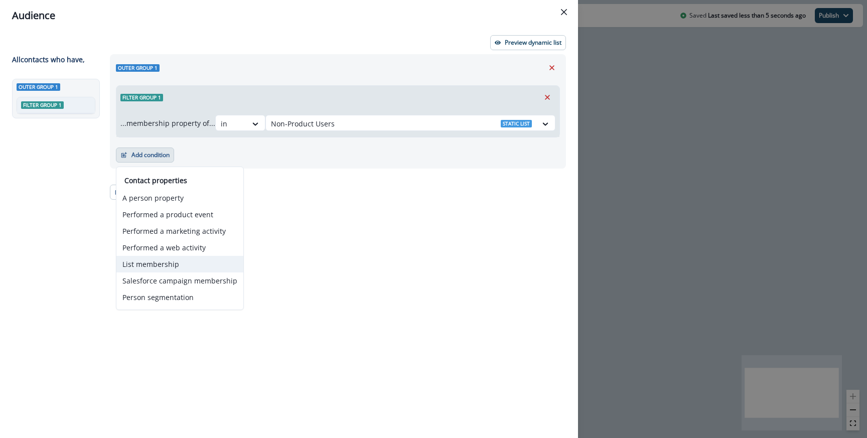
click at [156, 256] on button "List membership" at bounding box center [179, 264] width 127 height 17
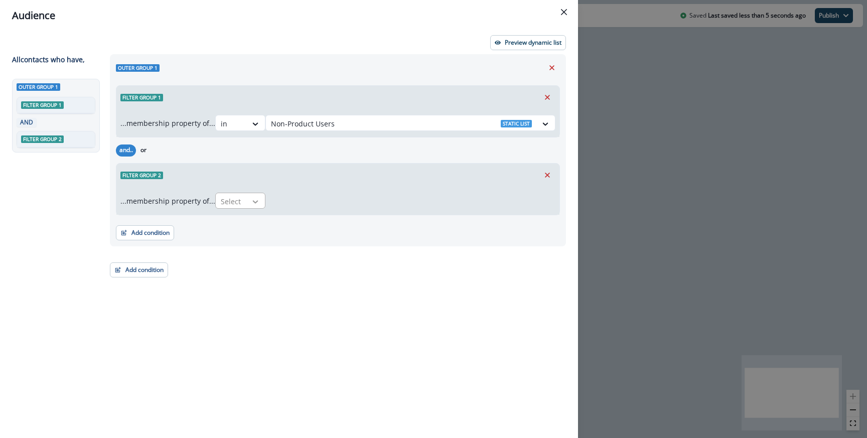
click at [254, 200] on icon at bounding box center [255, 202] width 9 height 10
click at [241, 228] on div "in" at bounding box center [243, 224] width 50 height 19
click at [294, 205] on div at bounding box center [401, 201] width 261 height 13
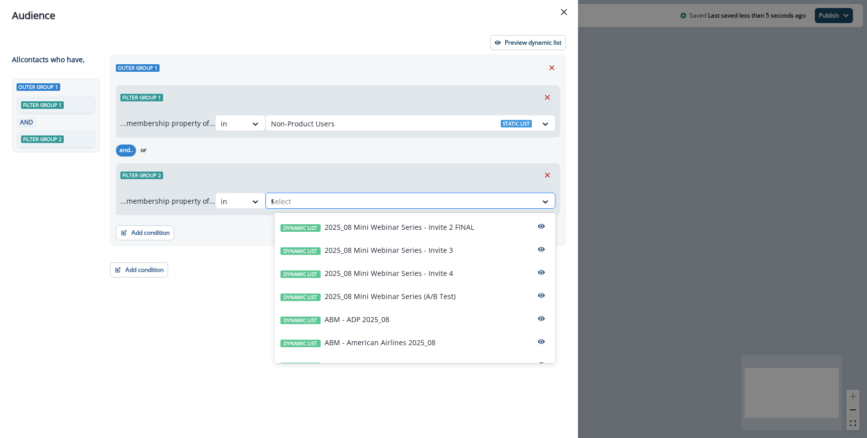
type input "**"
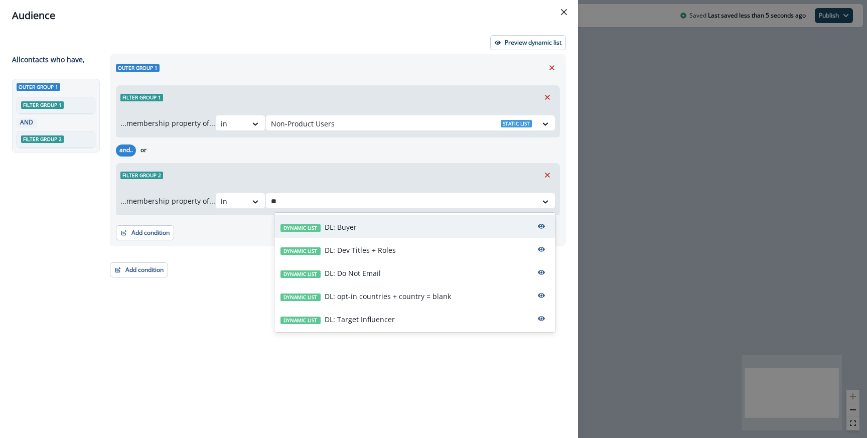
click at [329, 217] on div "Dynamic list DL: Buyer" at bounding box center [414, 226] width 281 height 23
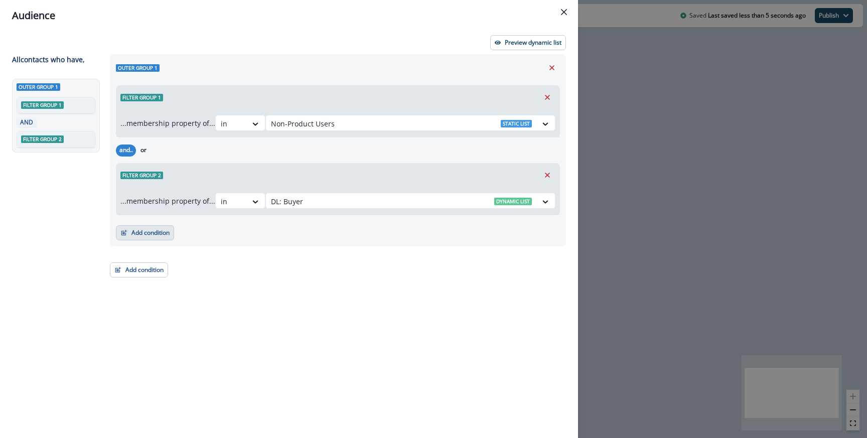
click at [147, 239] on button "Add condition" at bounding box center [145, 232] width 58 height 15
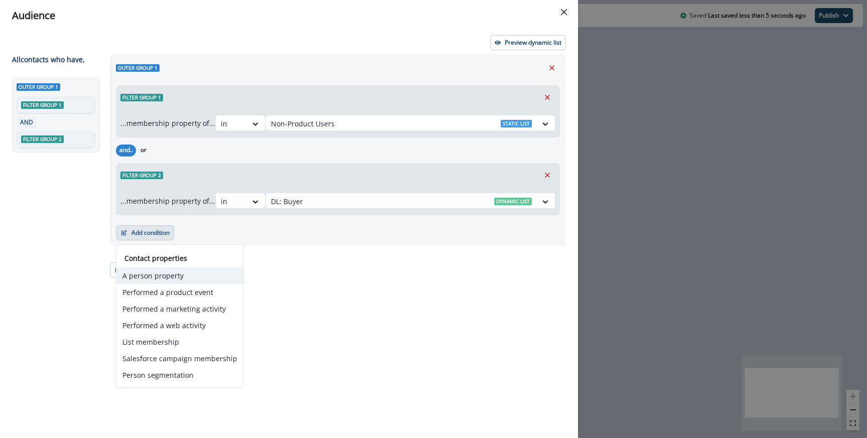
click at [153, 274] on button "A person property" at bounding box center [179, 275] width 127 height 17
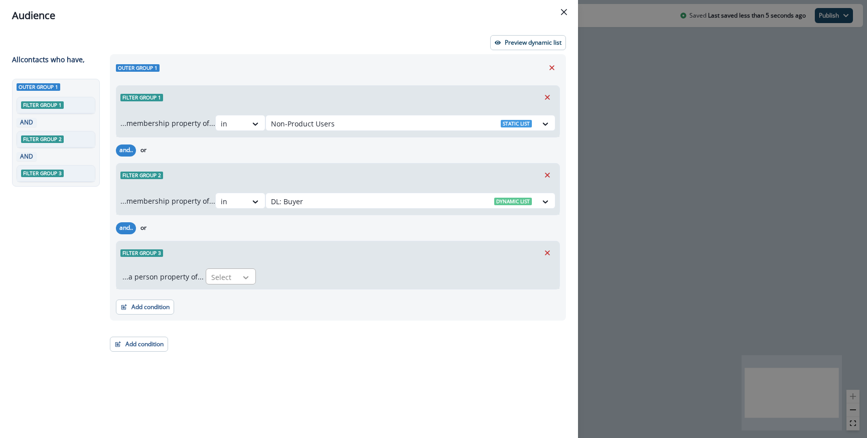
click at [248, 278] on div at bounding box center [245, 277] width 17 height 10
click at [237, 258] on div "Filter group 3" at bounding box center [337, 252] width 443 height 23
click at [554, 252] on button "Remove" at bounding box center [547, 252] width 16 height 15
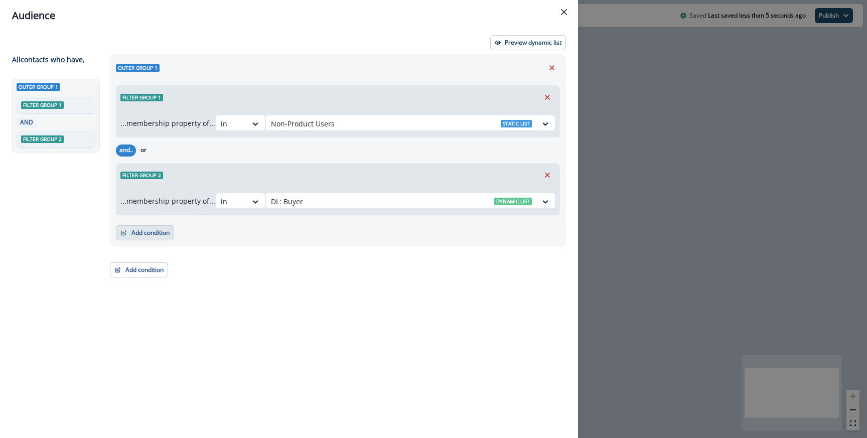
click at [159, 238] on button "Add condition" at bounding box center [145, 232] width 58 height 15
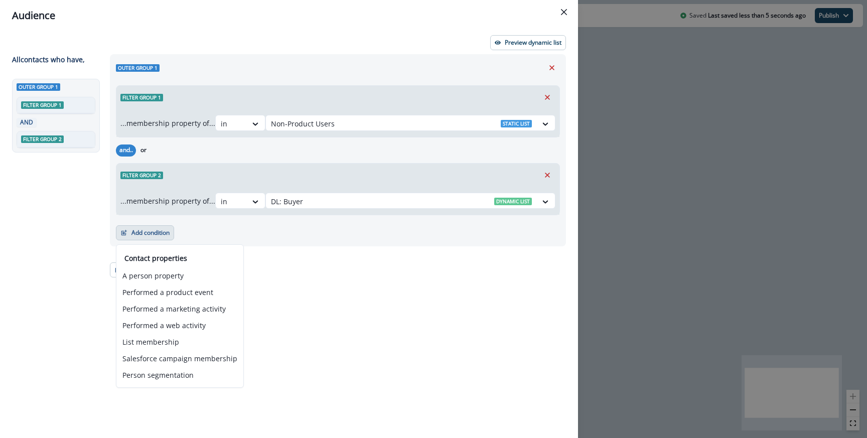
click at [189, 164] on div "Filter group 2" at bounding box center [337, 175] width 443 height 23
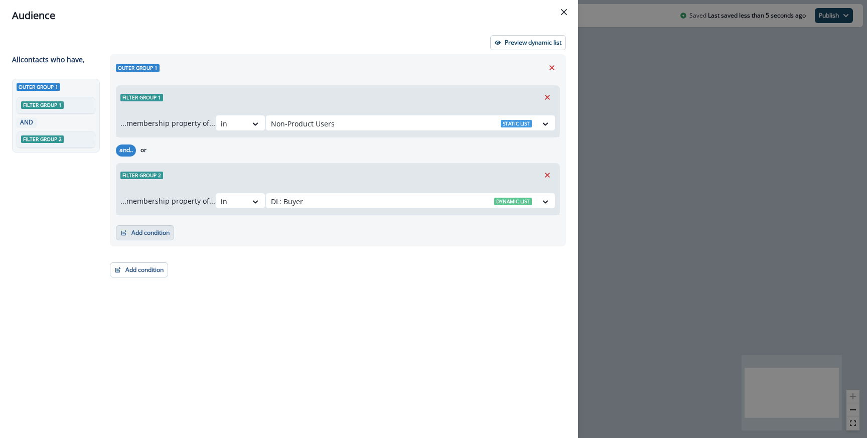
click at [148, 228] on button "Add condition" at bounding box center [145, 232] width 58 height 15
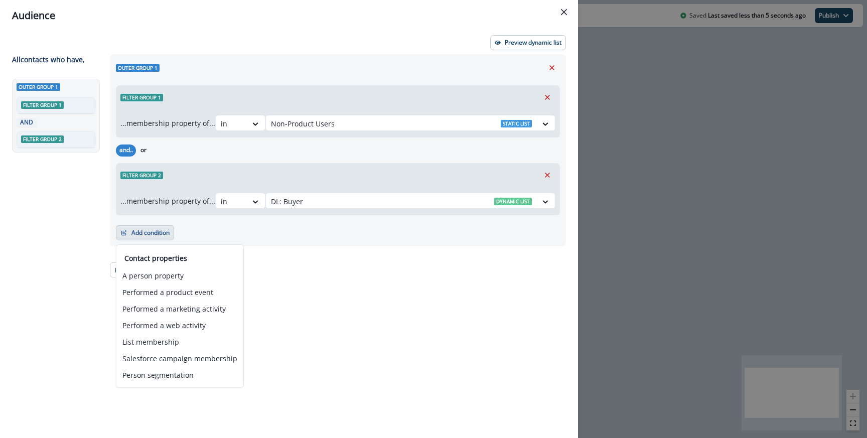
click at [185, 177] on div "Filter group 2" at bounding box center [337, 175] width 443 height 23
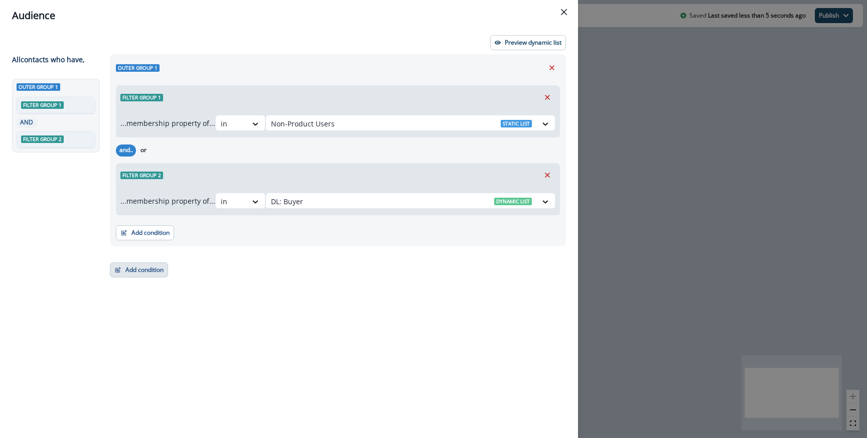
click at [135, 268] on button "Add condition" at bounding box center [139, 269] width 58 height 15
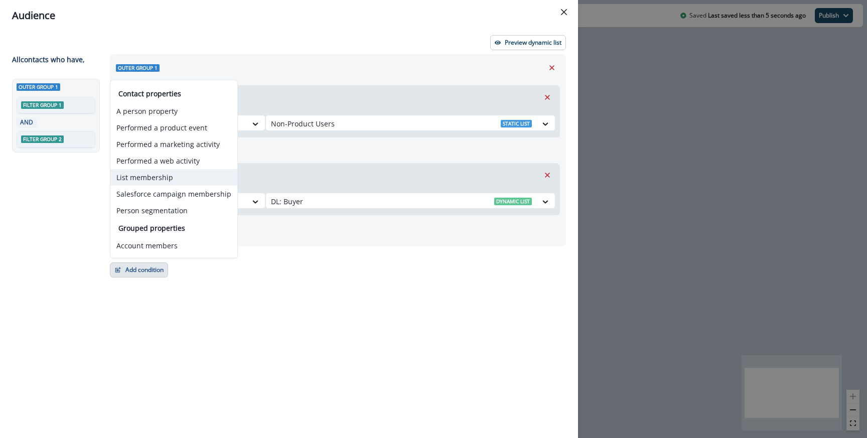
click at [156, 172] on button "List membership" at bounding box center [173, 177] width 127 height 17
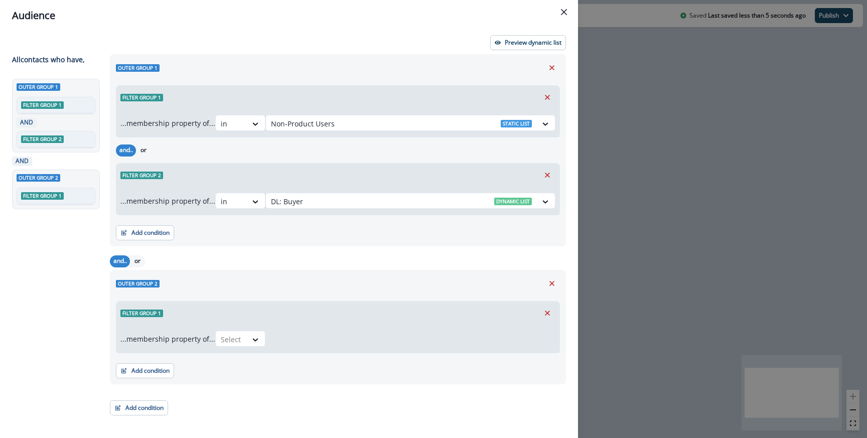
click at [135, 255] on div "and.. or" at bounding box center [127, 261] width 35 height 12
click at [140, 258] on button "or" at bounding box center [137, 261] width 15 height 12
click at [221, 323] on div "Filter group 1" at bounding box center [337, 312] width 443 height 23
click at [228, 332] on div "Select" at bounding box center [231, 339] width 31 height 17
click at [235, 361] on div "in" at bounding box center [243, 362] width 50 height 19
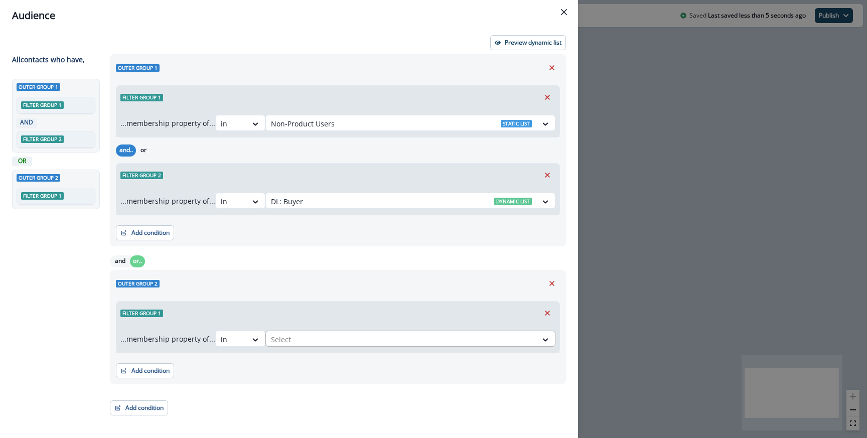
click at [287, 346] on div "Select" at bounding box center [401, 339] width 271 height 17
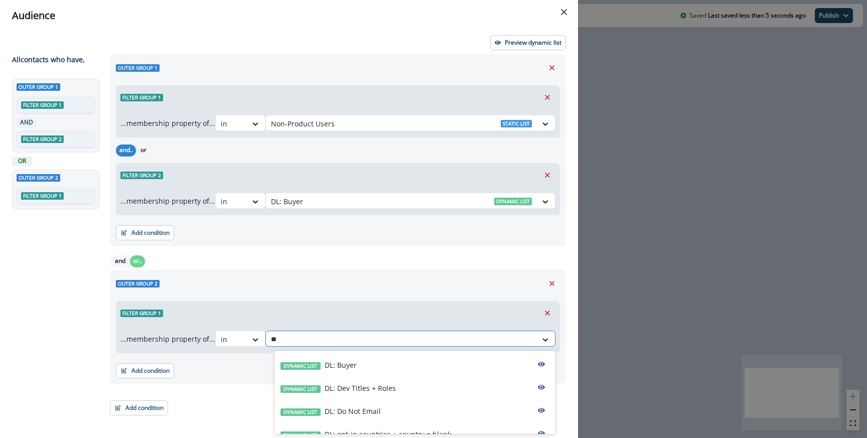
type input "*"
type input "***"
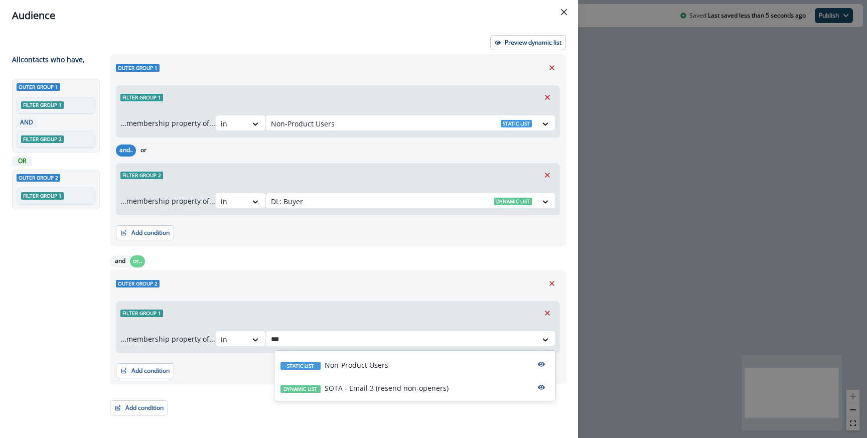
click at [326, 362] on p "Non-Product Users" at bounding box center [356, 365] width 64 height 11
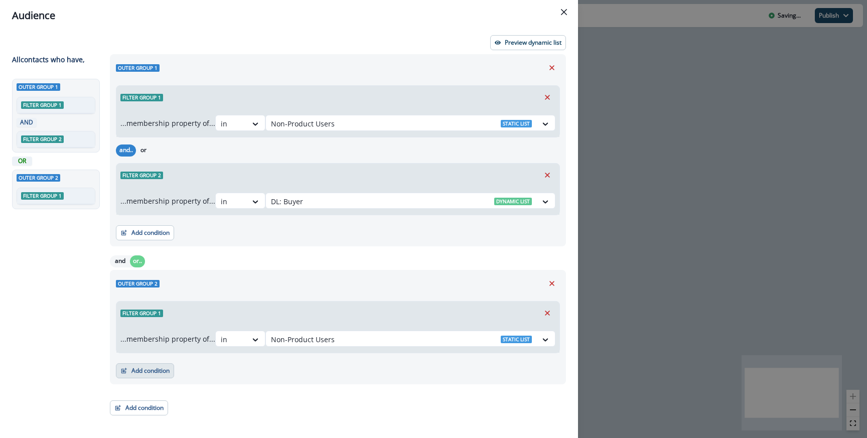
click at [155, 368] on button "Add condition" at bounding box center [145, 370] width 58 height 15
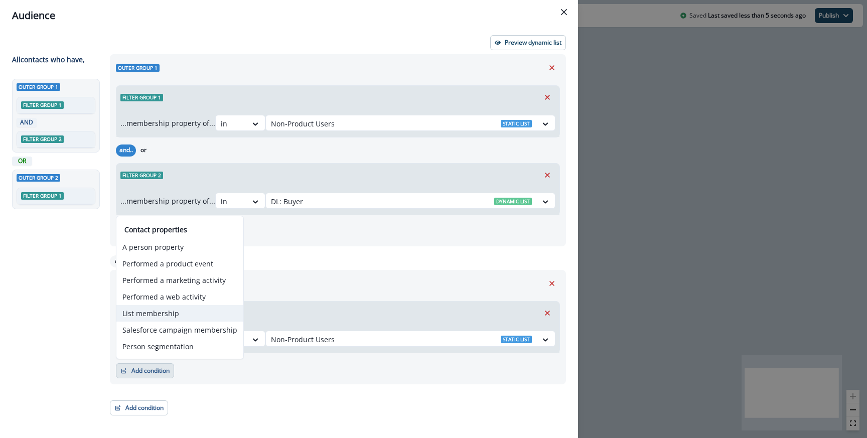
click at [155, 307] on button "List membership" at bounding box center [179, 313] width 127 height 17
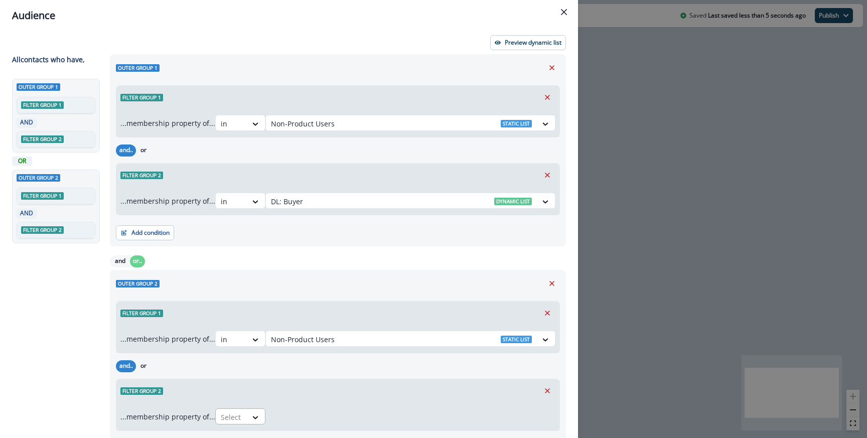
click at [232, 420] on div at bounding box center [231, 417] width 21 height 13
click at [240, 394] on div "not in" at bounding box center [243, 393] width 50 height 19
click at [240, 394] on div "Filter group 2" at bounding box center [337, 390] width 443 height 23
click at [240, 414] on div at bounding box center [231, 417] width 21 height 13
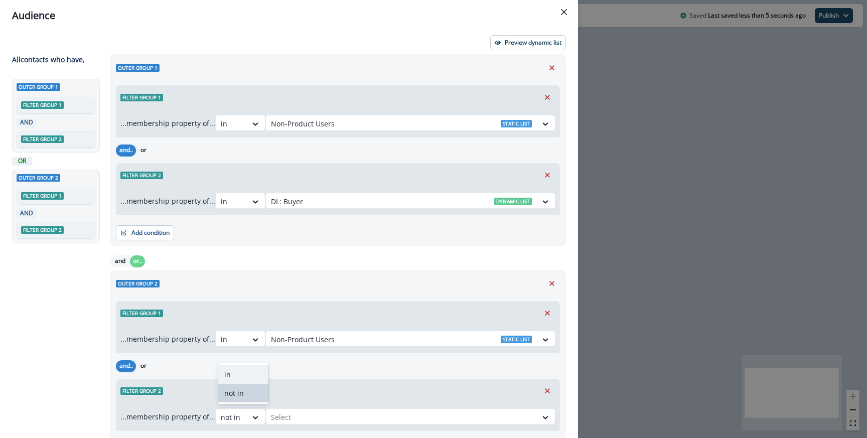
click at [238, 379] on div "in" at bounding box center [243, 374] width 50 height 19
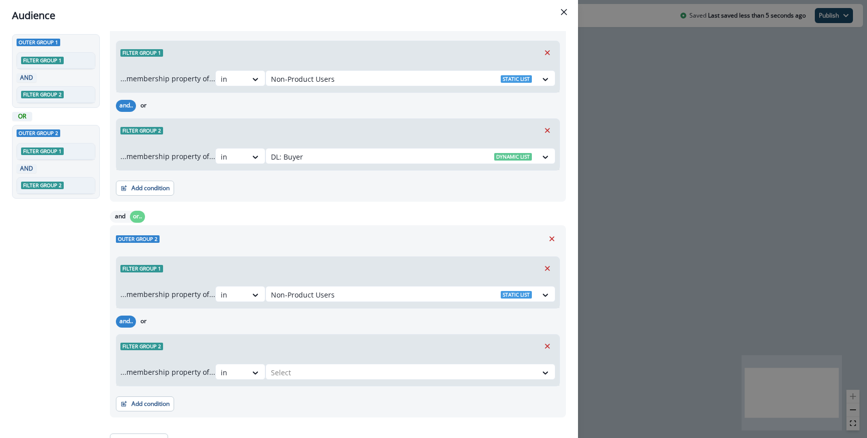
scroll to position [59, 0]
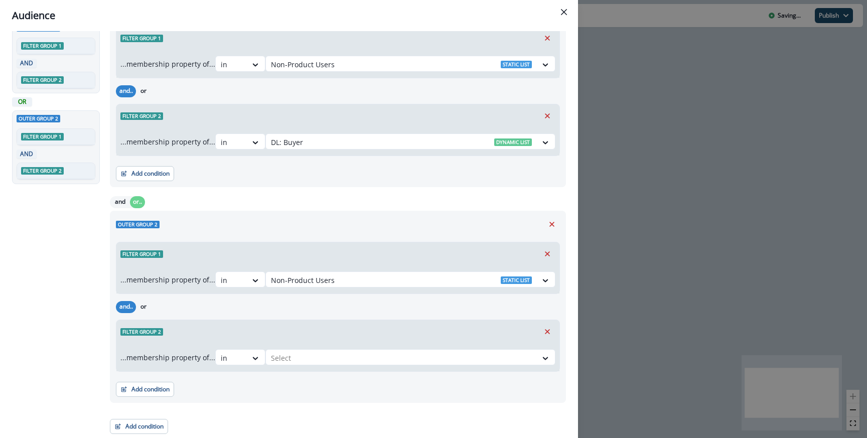
click at [309, 347] on div "...membership property of... in Select" at bounding box center [337, 357] width 443 height 28
click at [307, 355] on div at bounding box center [401, 358] width 261 height 13
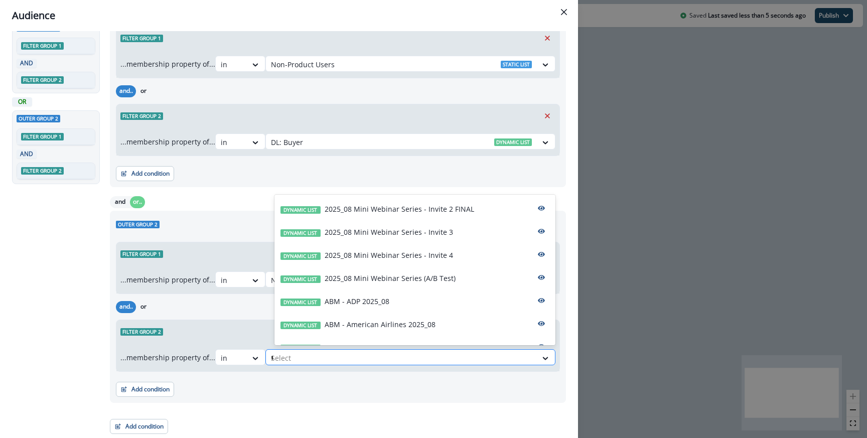
type input "**"
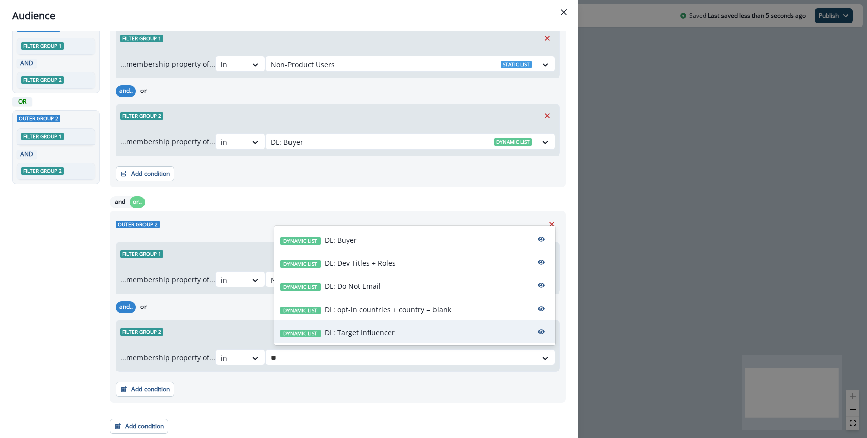
click at [344, 329] on p "DL: Target Influencer" at bounding box center [359, 332] width 70 height 11
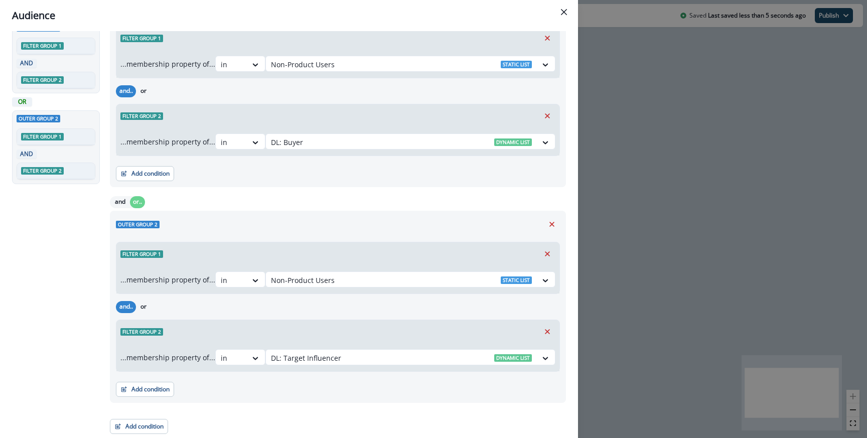
scroll to position [0, 0]
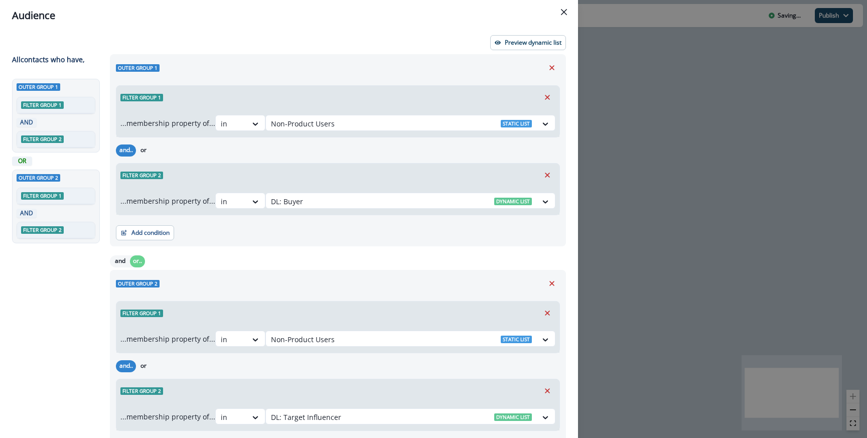
click at [506, 52] on div "Preview dynamic list All contact s who have, Outer group 1 Filter group 1 AND F…" at bounding box center [289, 234] width 578 height 407
click at [506, 43] on p "Preview dynamic list" at bounding box center [533, 42] width 57 height 7
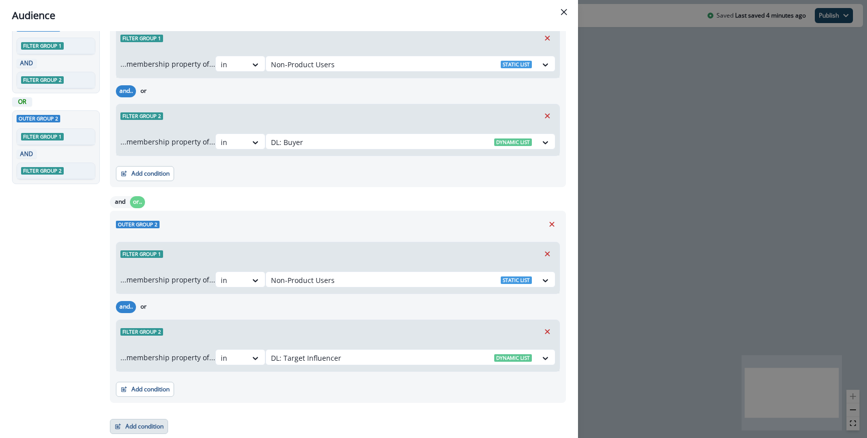
click at [125, 423] on button "Add condition" at bounding box center [139, 426] width 58 height 15
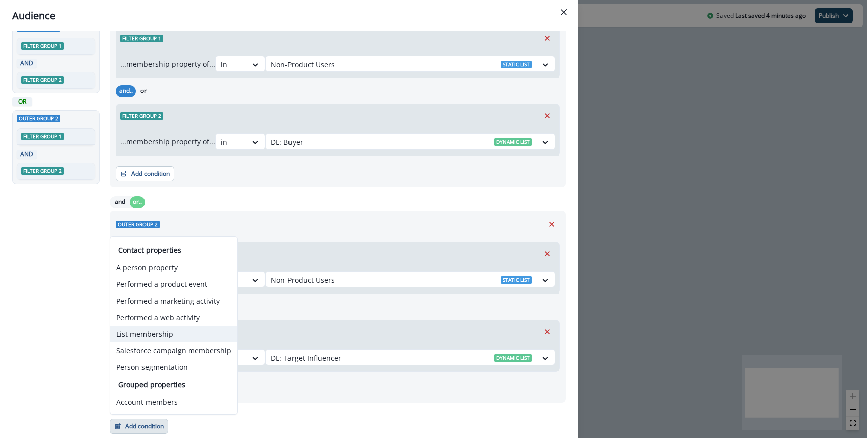
click at [136, 330] on button "List membership" at bounding box center [173, 334] width 127 height 17
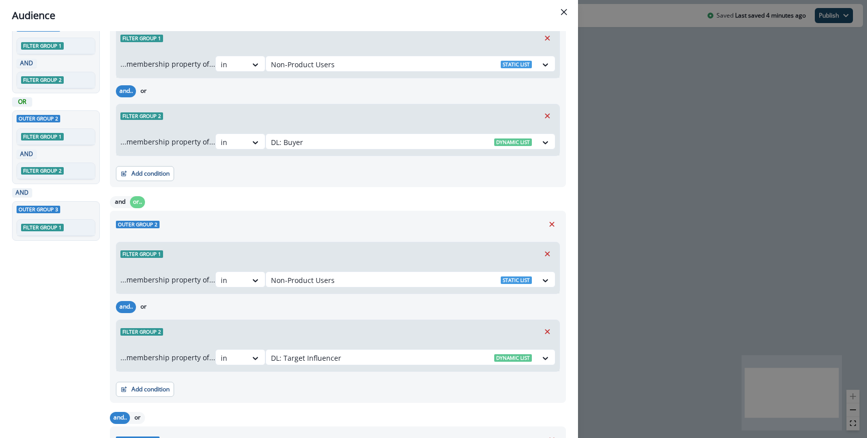
scroll to position [197, 0]
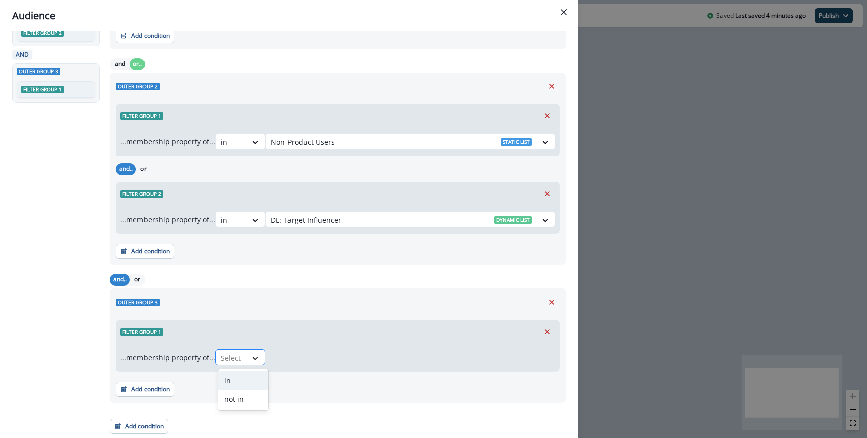
click at [260, 362] on icon at bounding box center [255, 358] width 9 height 10
click at [240, 395] on div "not in" at bounding box center [243, 399] width 50 height 19
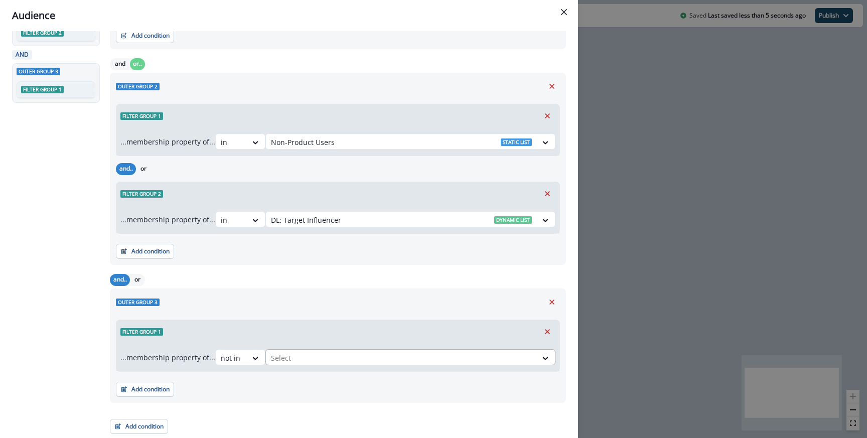
click at [290, 357] on div at bounding box center [401, 358] width 261 height 13
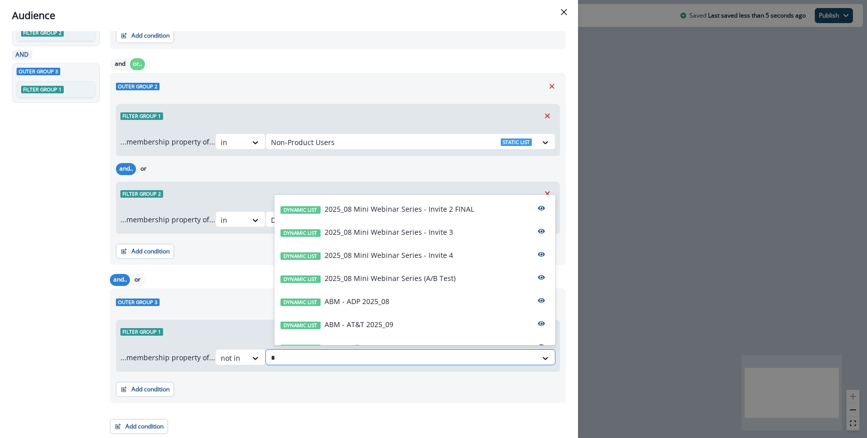
type input "**"
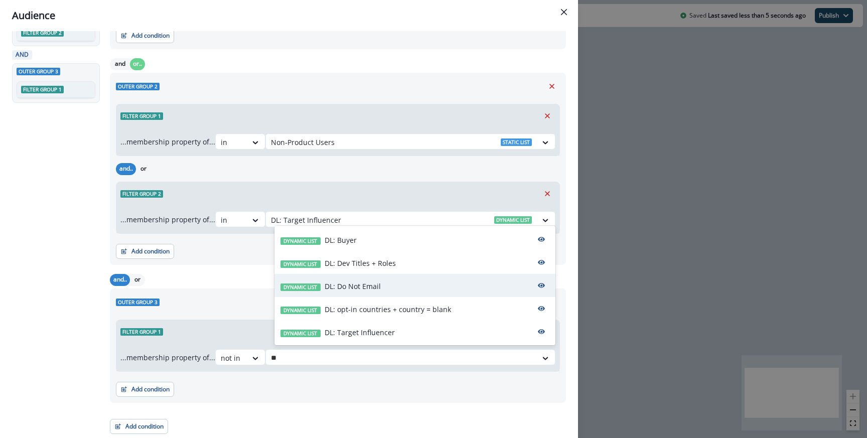
click at [335, 285] on p "DL: Do Not Email" at bounding box center [352, 286] width 56 height 11
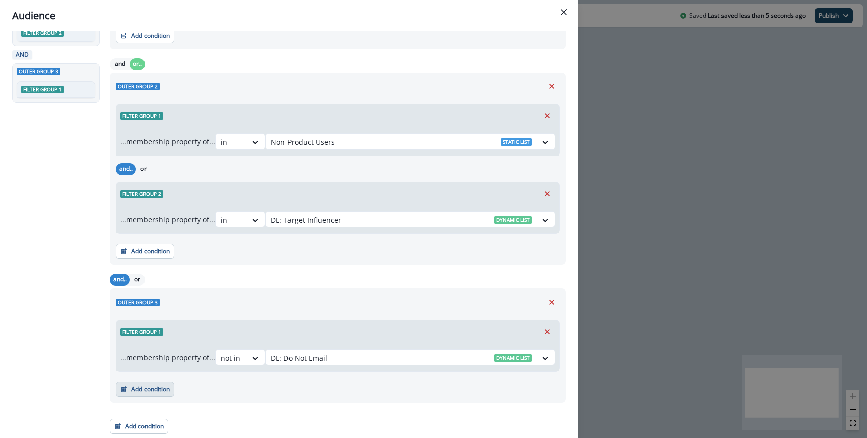
click at [136, 387] on button "Add condition" at bounding box center [145, 389] width 58 height 15
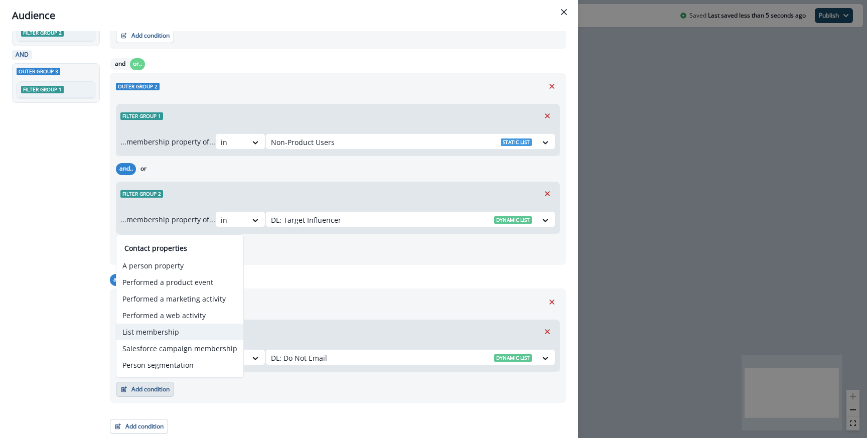
click at [141, 333] on button "List membership" at bounding box center [179, 331] width 127 height 17
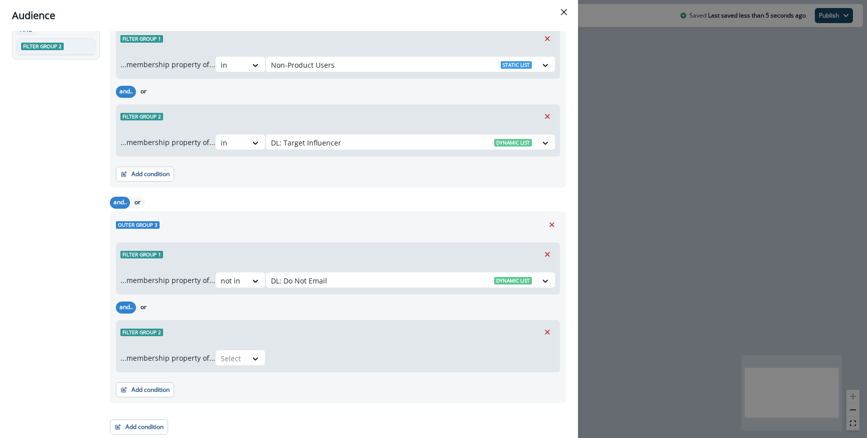
scroll to position [275, 0]
click at [250, 362] on div at bounding box center [255, 358] width 17 height 10
click at [234, 393] on div "not in" at bounding box center [243, 399] width 50 height 19
click at [287, 356] on div at bounding box center [401, 358] width 261 height 13
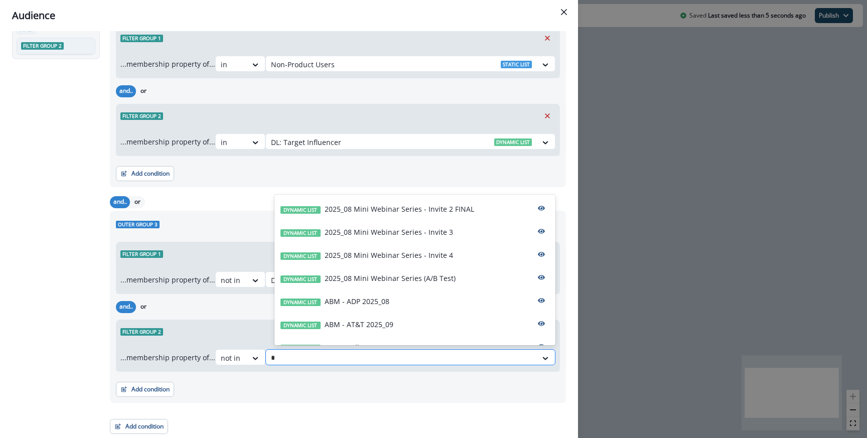
type input "**"
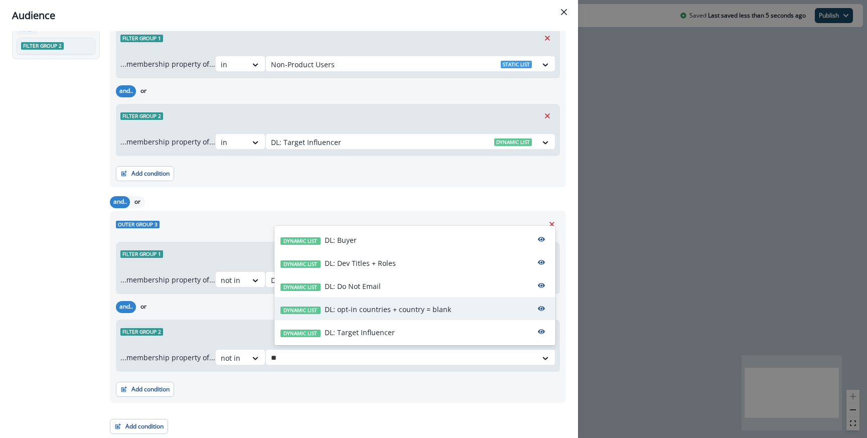
drag, startPoint x: 349, startPoint y: 328, endPoint x: 349, endPoint y: 311, distance: 17.1
click at [349, 311] on div "Dynamic list DL: Buyer Dynamic list DL: Dev Titles + Roles Dynamic list DL: Do …" at bounding box center [414, 285] width 281 height 119
click at [349, 311] on p "DL: opt-in countries + country = blank" at bounding box center [387, 309] width 126 height 11
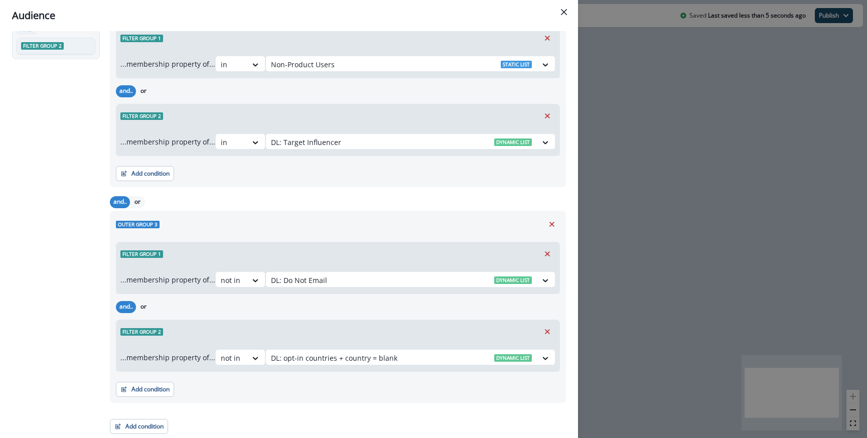
scroll to position [0, 0]
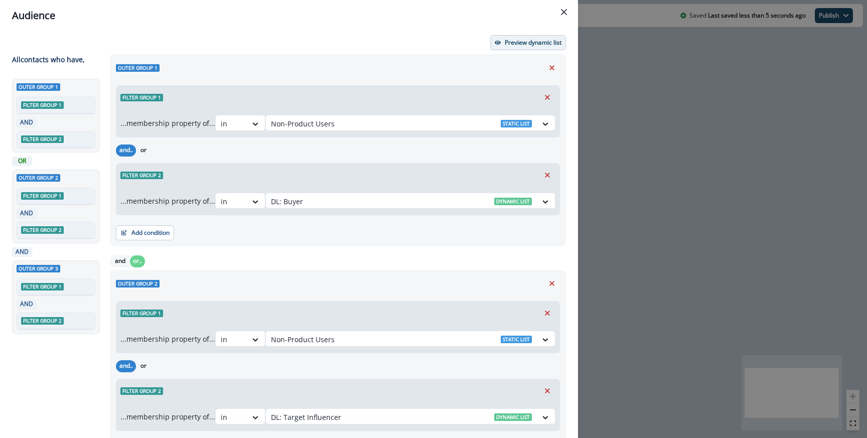
click at [514, 39] on p "Preview dynamic list" at bounding box center [533, 42] width 57 height 7
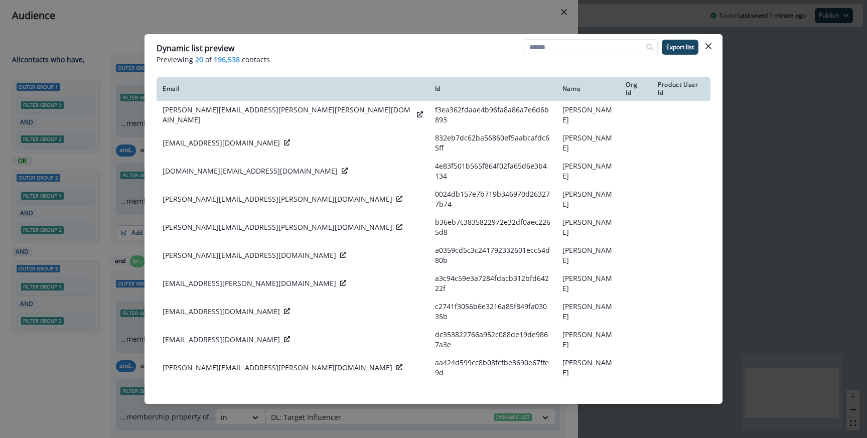
click at [419, 17] on div "Dynamic list preview Previewing 20 of 196,538 contacts Export list Email Id Nam…" at bounding box center [433, 219] width 867 height 438
